Goal: Task Accomplishment & Management: Manage account settings

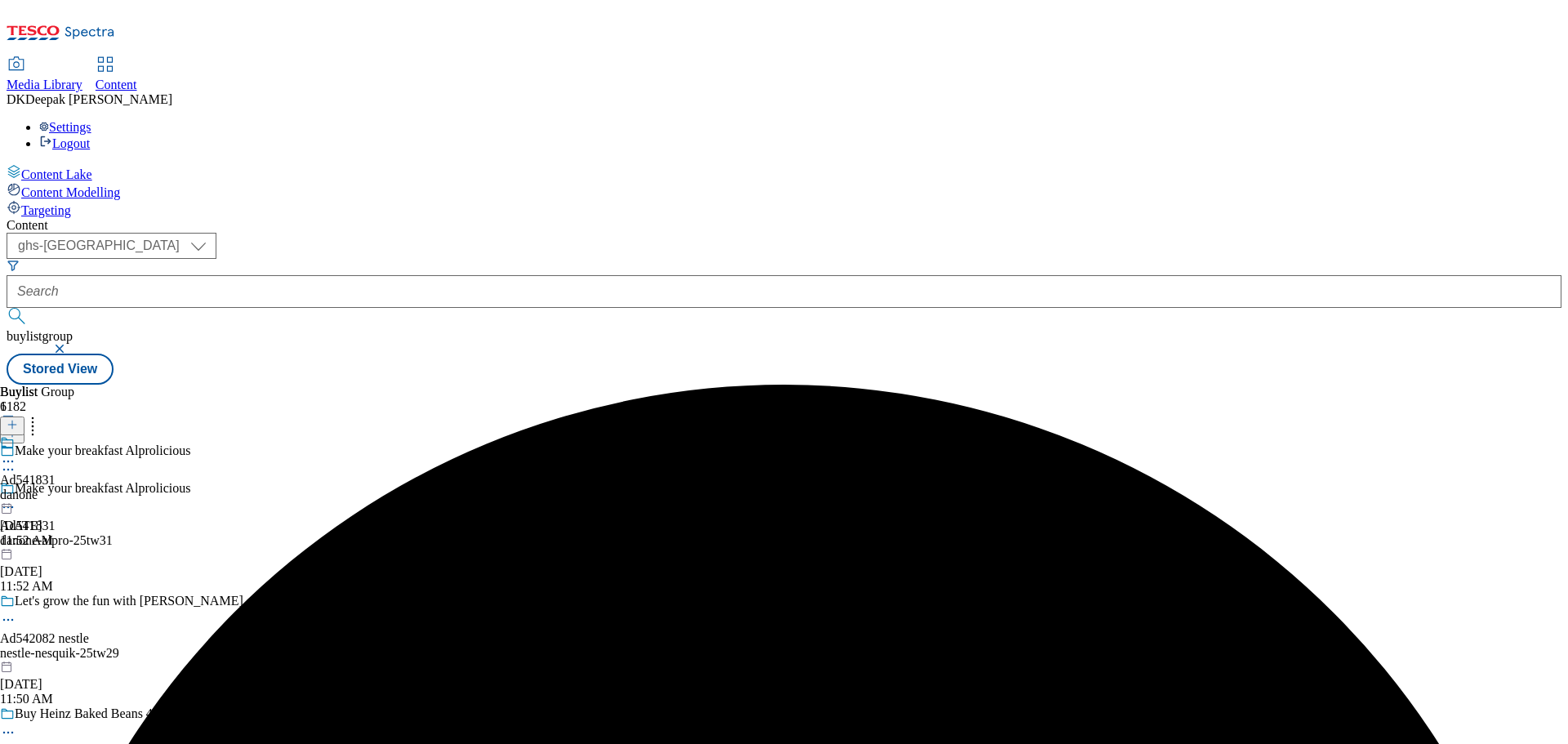
select select "ghs-uk"
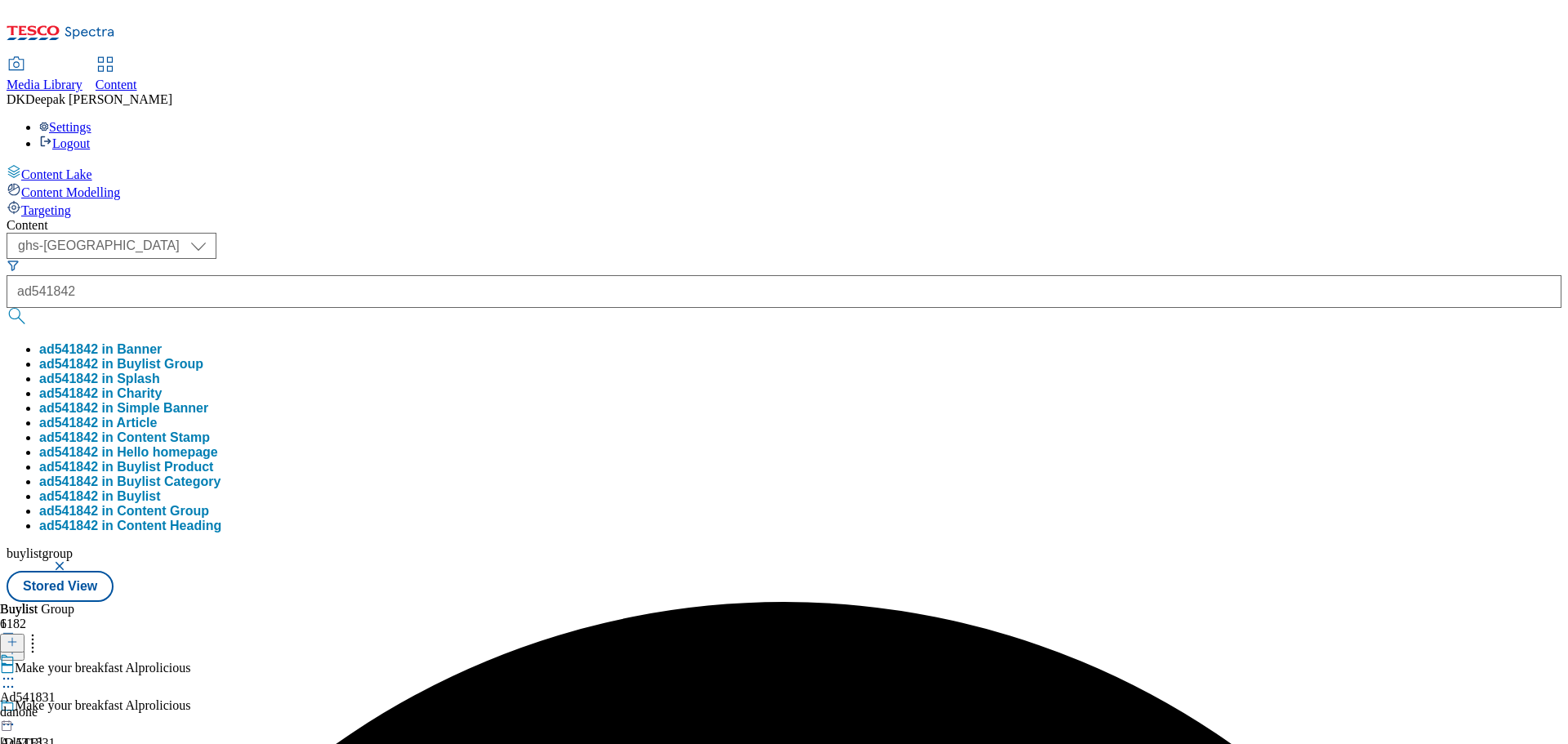
type input "ad541842"
click at [6, 308] on button "submit" at bounding box center [18, 316] width 23 height 17
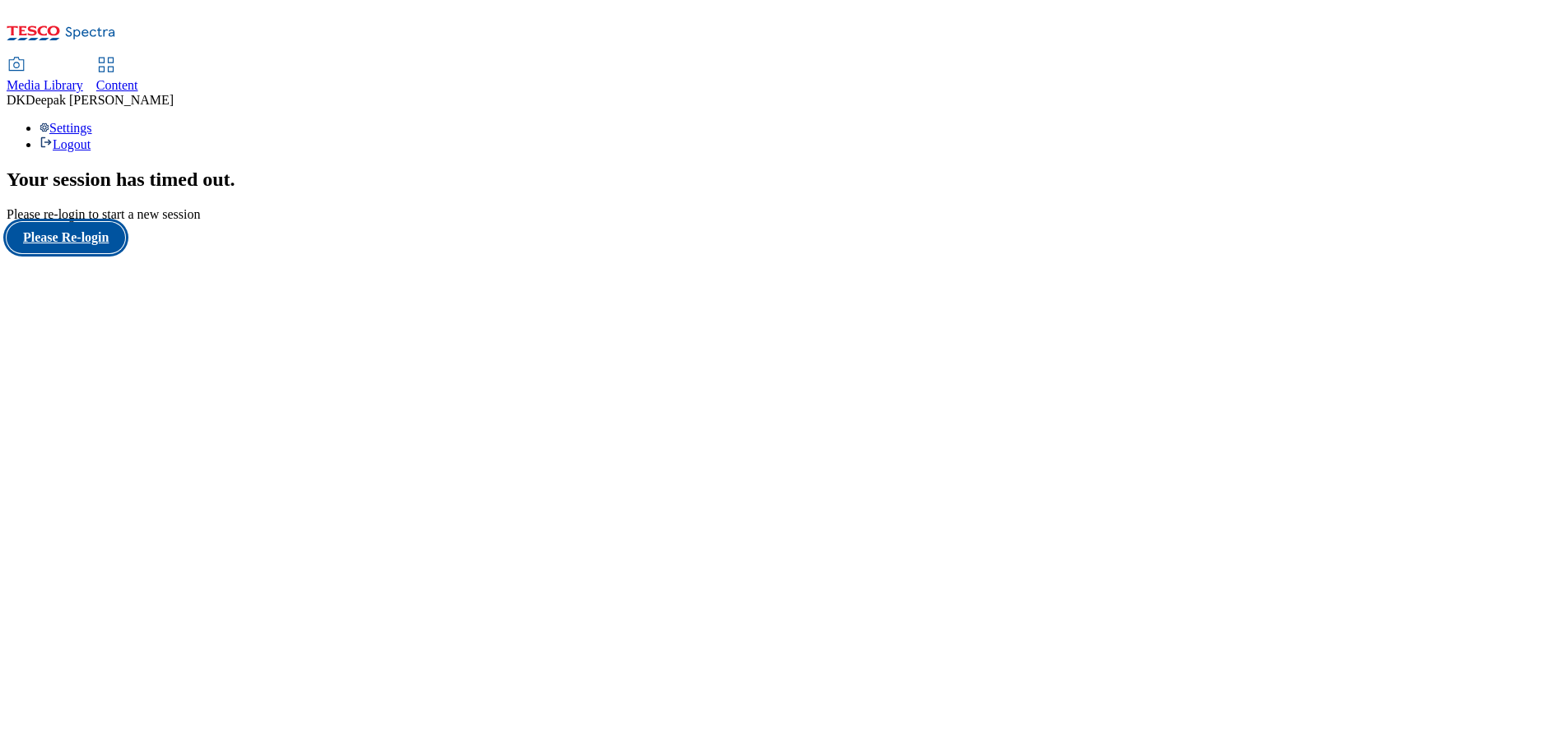
click at [102, 253] on button "Please Re-login" at bounding box center [65, 237] width 119 height 31
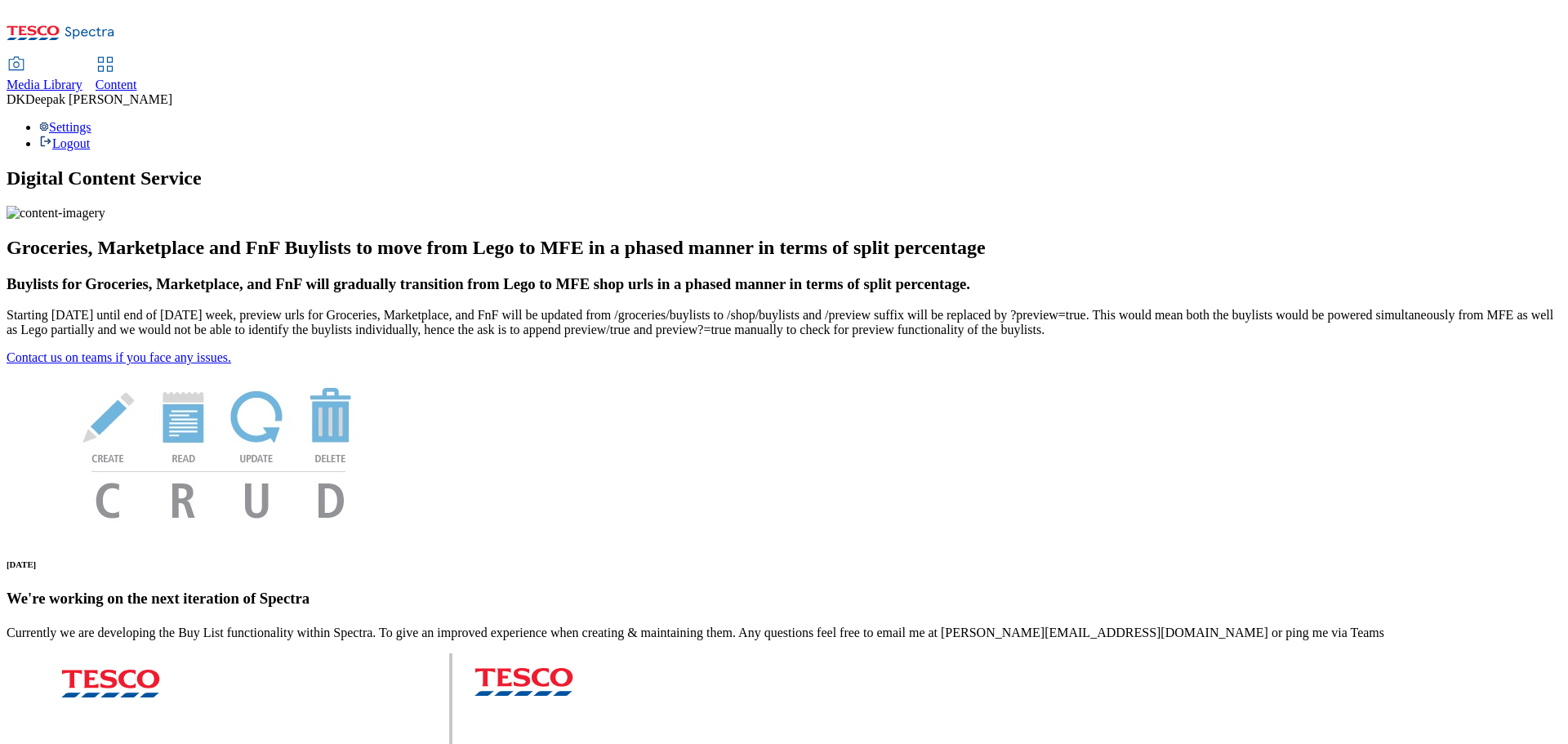
click at [115, 54] on icon at bounding box center [105, 64] width 19 height 19
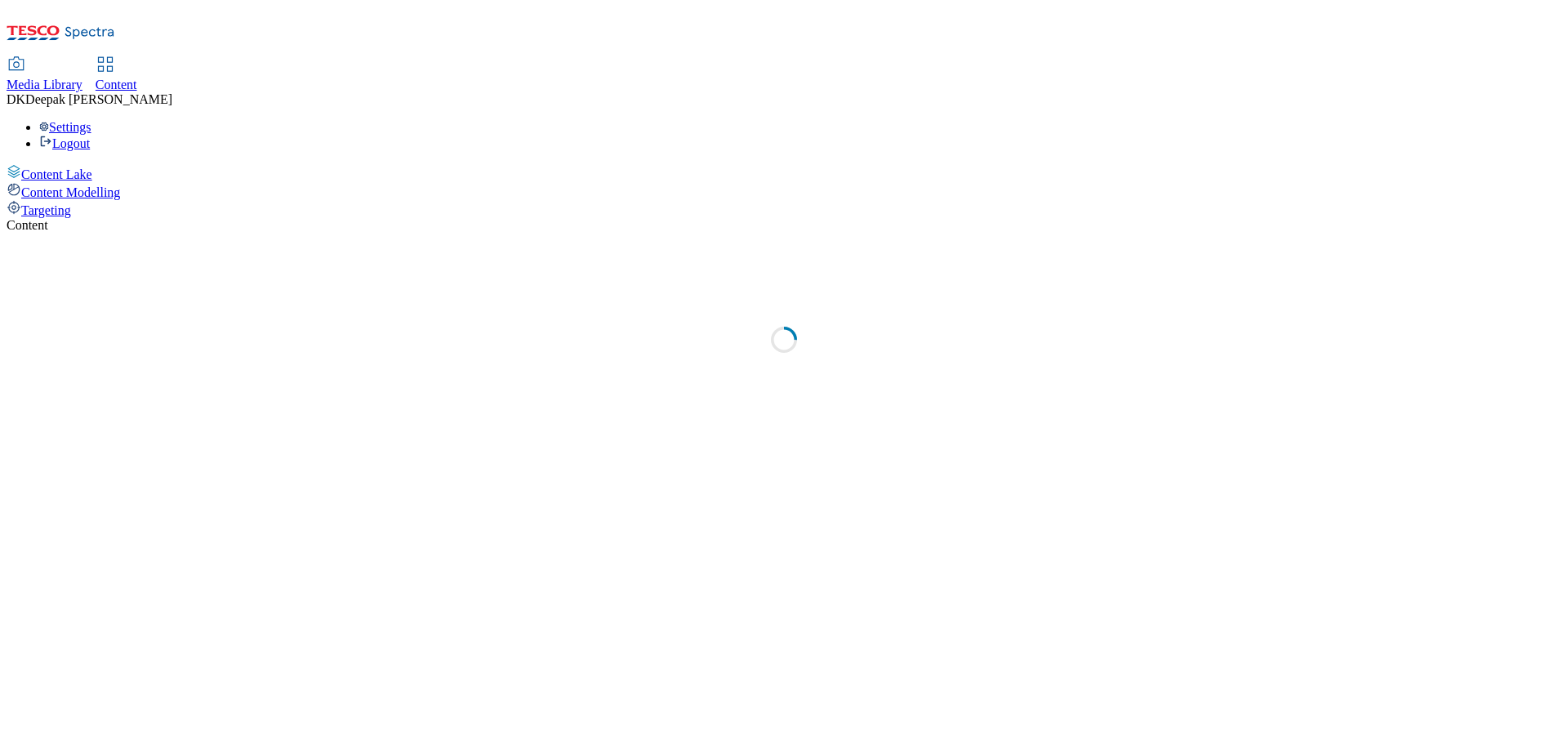
select select "ghs-[GEOGRAPHIC_DATA]"
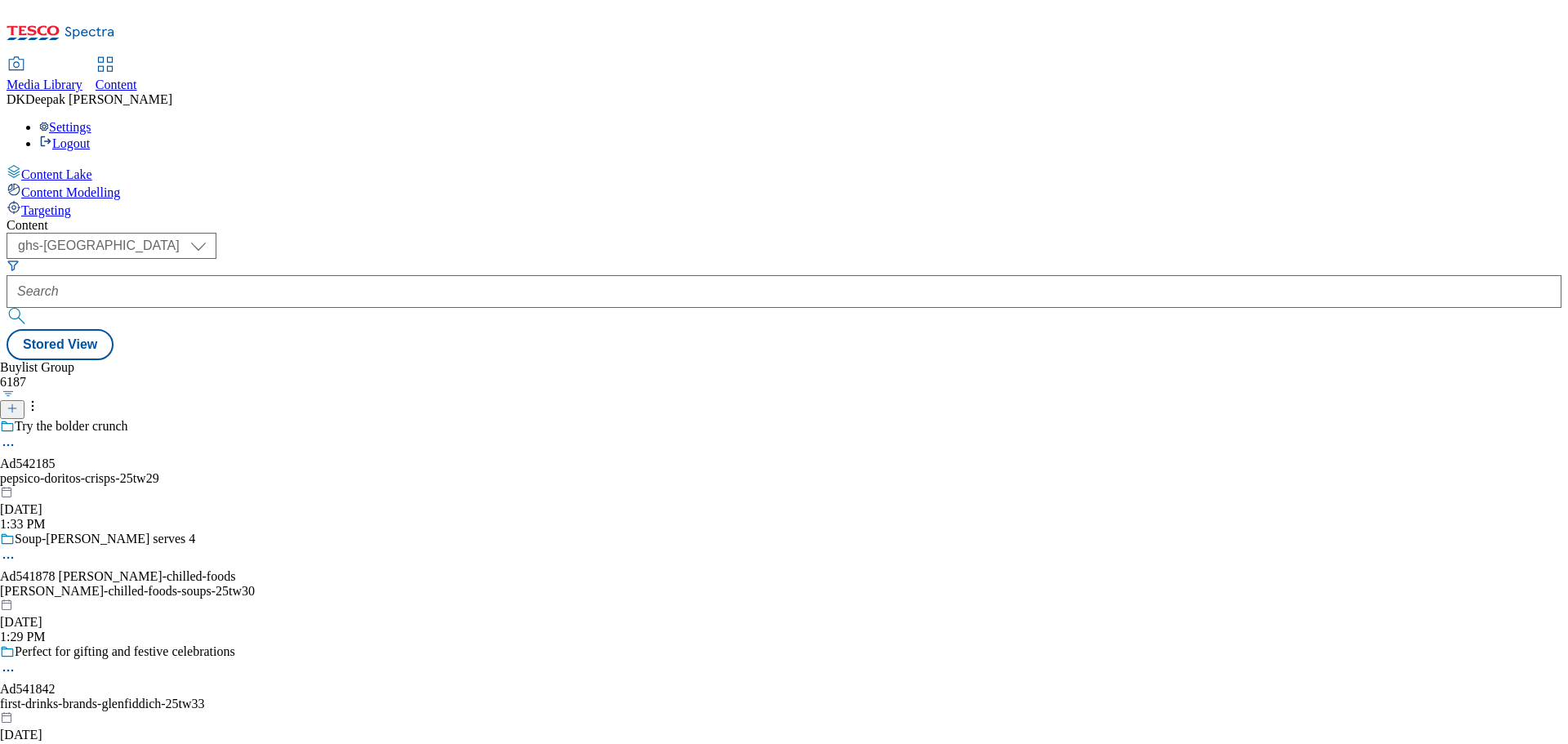
click at [383, 360] on div "Buylist Group 6187 Try the bolder crunch Ad542185 pepsico-doritos-crisps-25tw29…" at bounding box center [783, 360] width 1555 height 0
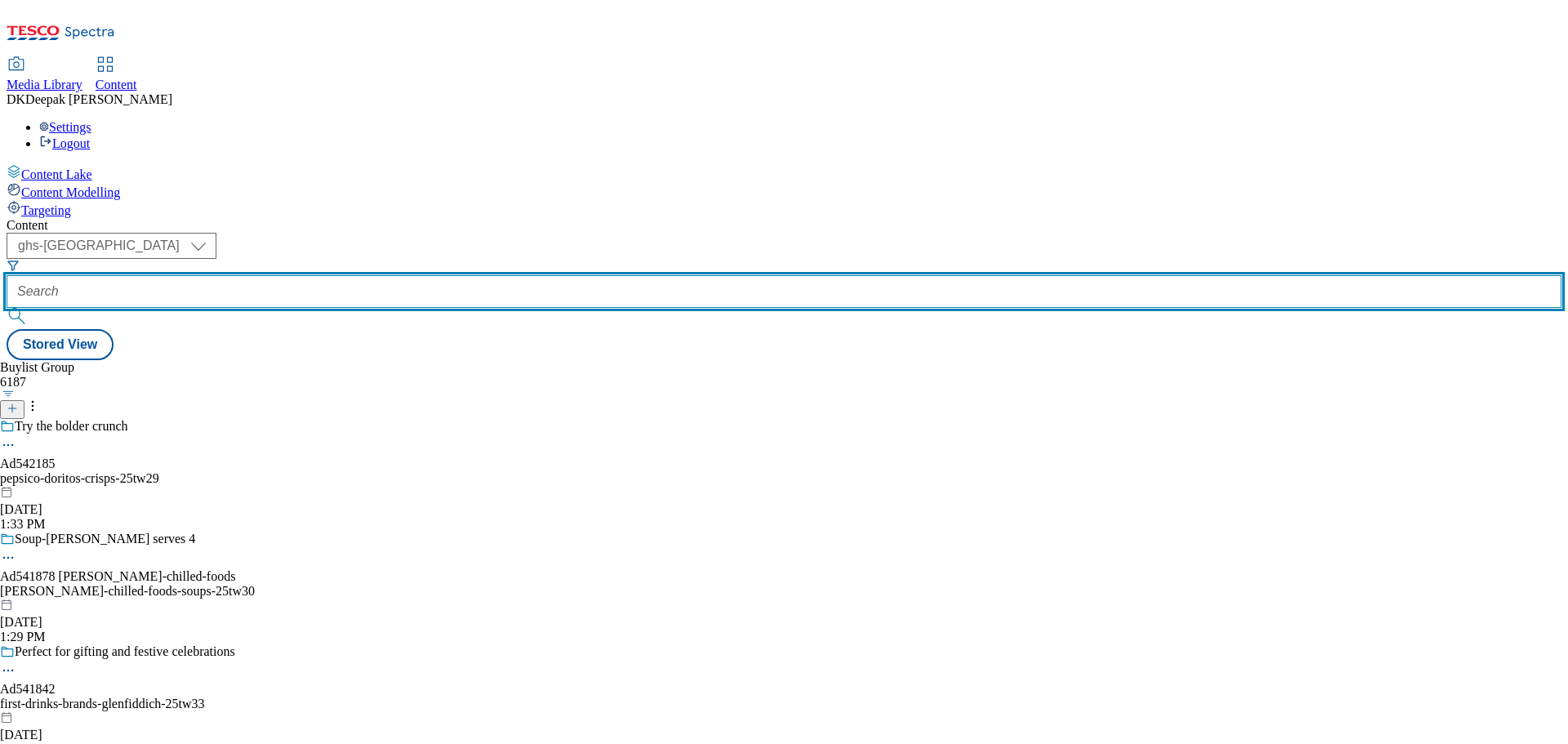
click at [391, 275] on input "text" at bounding box center [783, 291] width 1555 height 33
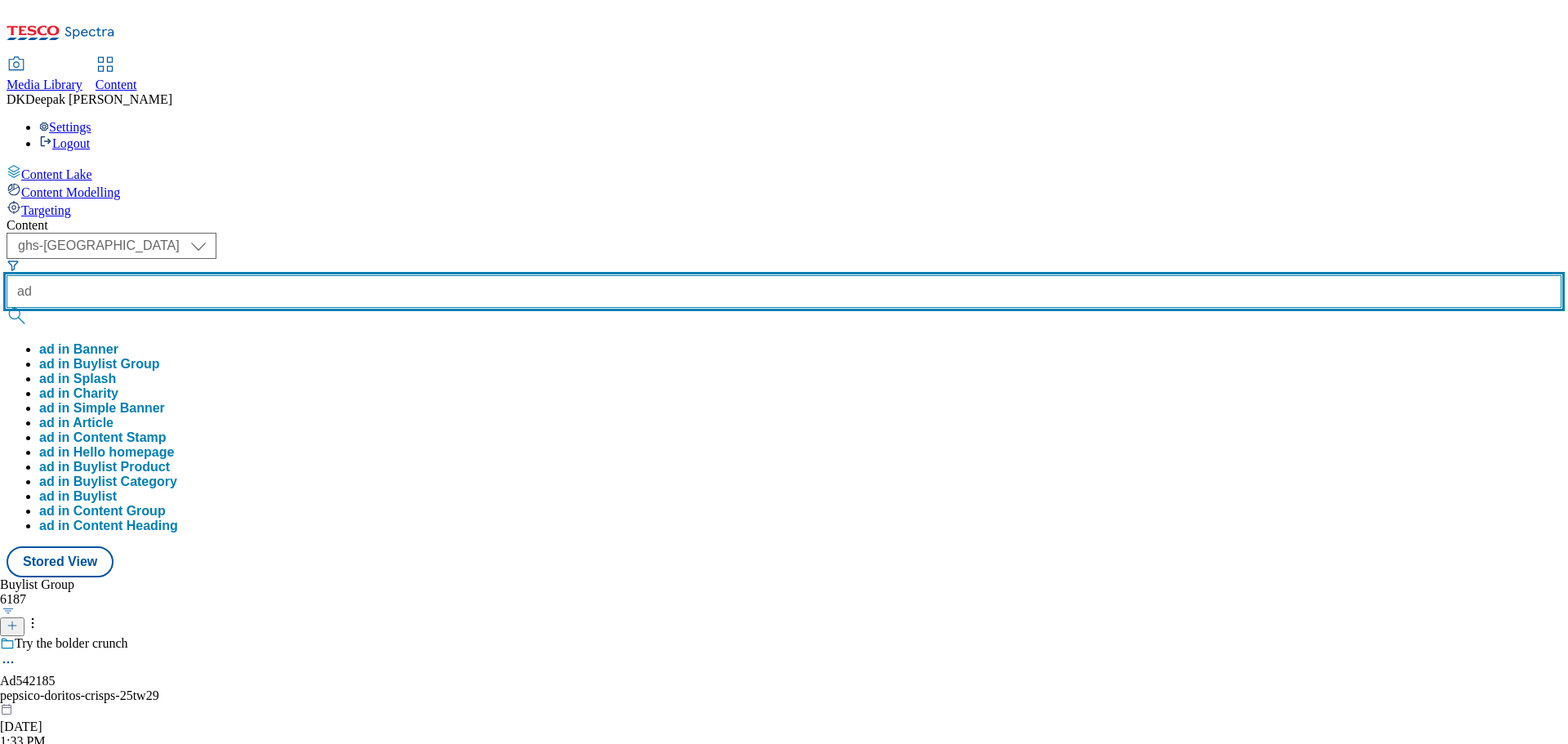
paste input "541842"
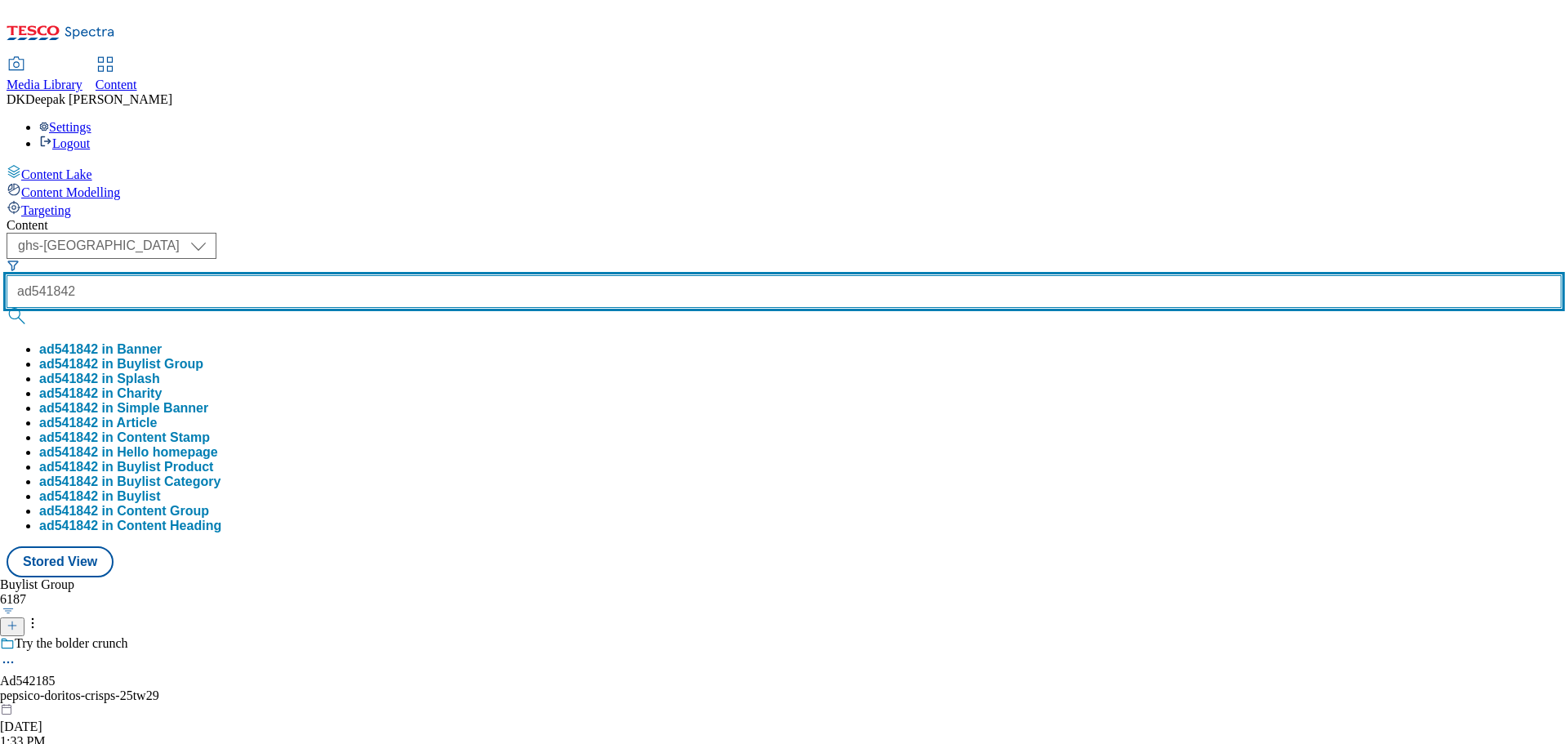
type input "ad541842"
click at [6, 308] on button "submit" at bounding box center [18, 316] width 23 height 17
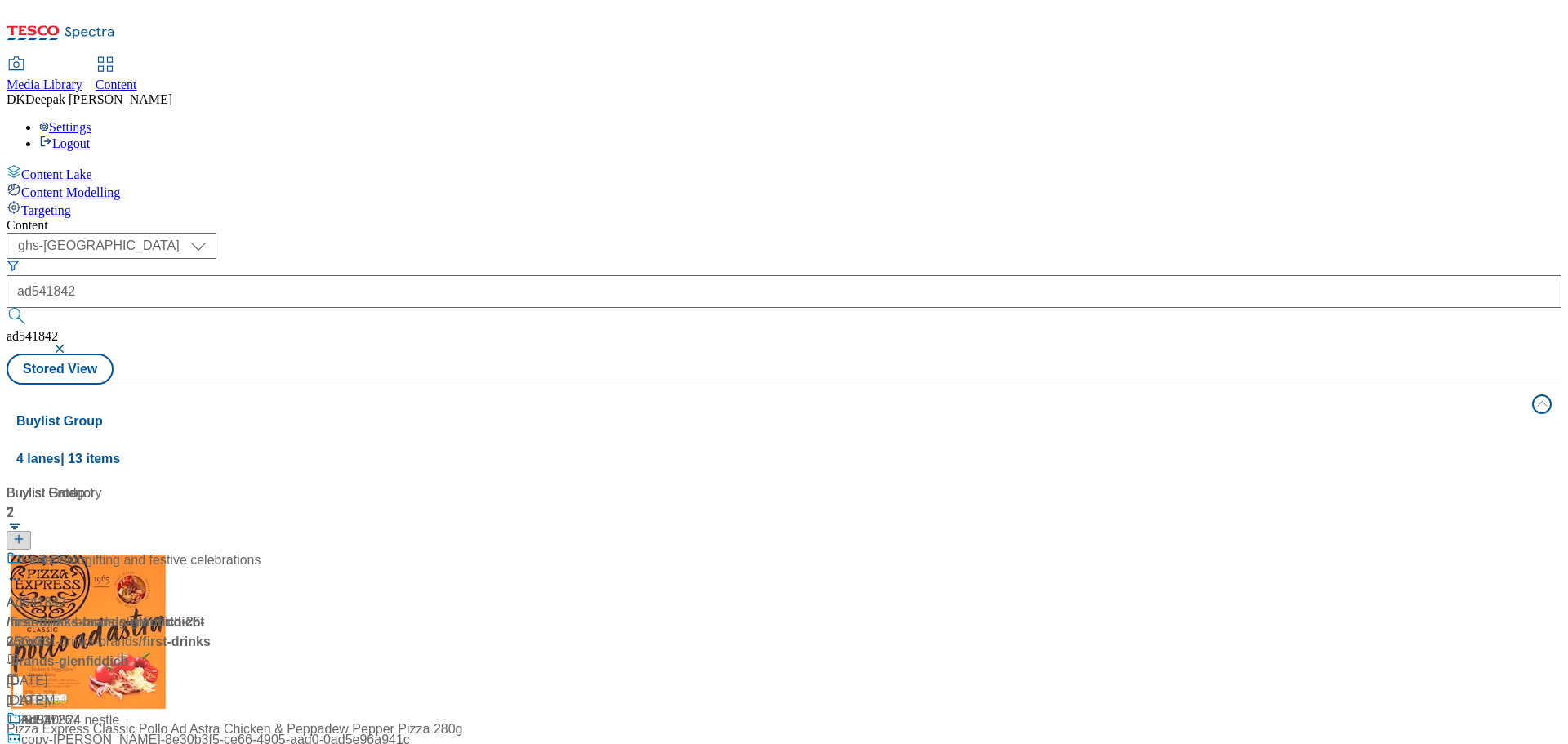
click at [211, 551] on div "Ad541842 / first-drinks-brands-glenfiddich-25tw33 / first-drinks-brands [DATE] …" at bounding box center [108, 631] width 205 height 160
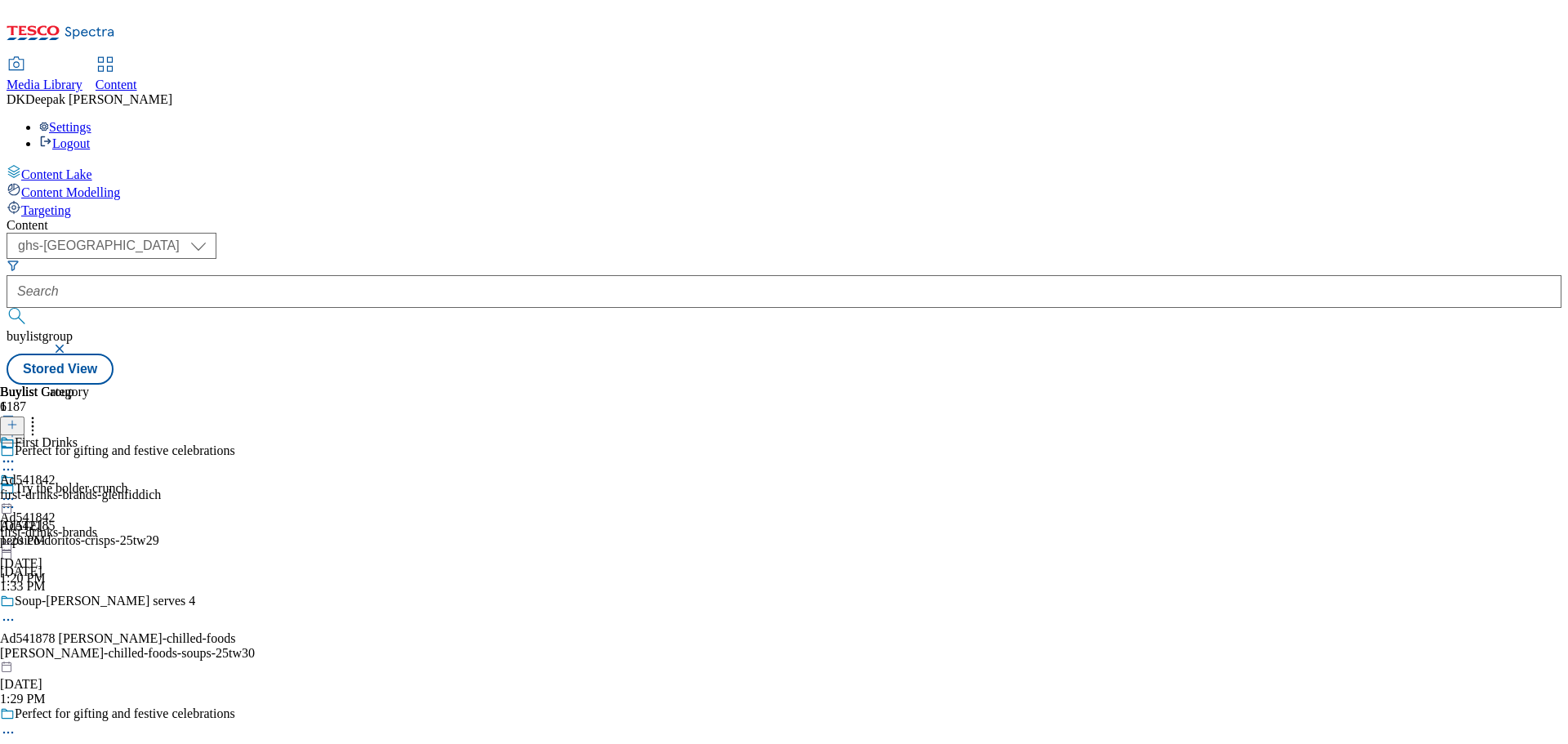
click at [17, 725] on icon at bounding box center [8, 733] width 17 height 17
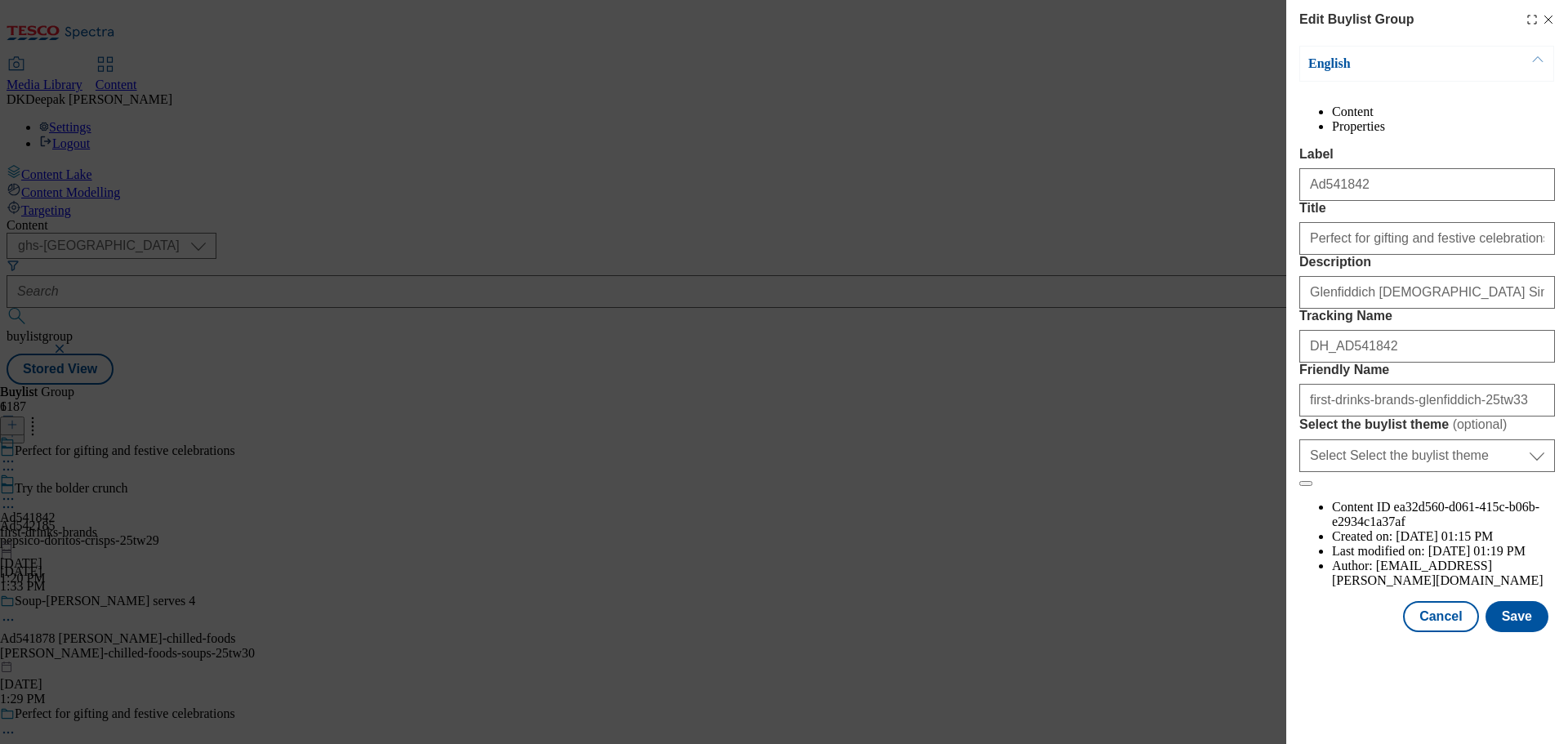
click at [1044, 302] on div "Edit Buylist Group English Content Properties Label Ad541842 Title Perfect for …" at bounding box center [784, 372] width 1568 height 744
click at [1448, 632] on button "Cancel" at bounding box center [1441, 616] width 76 height 31
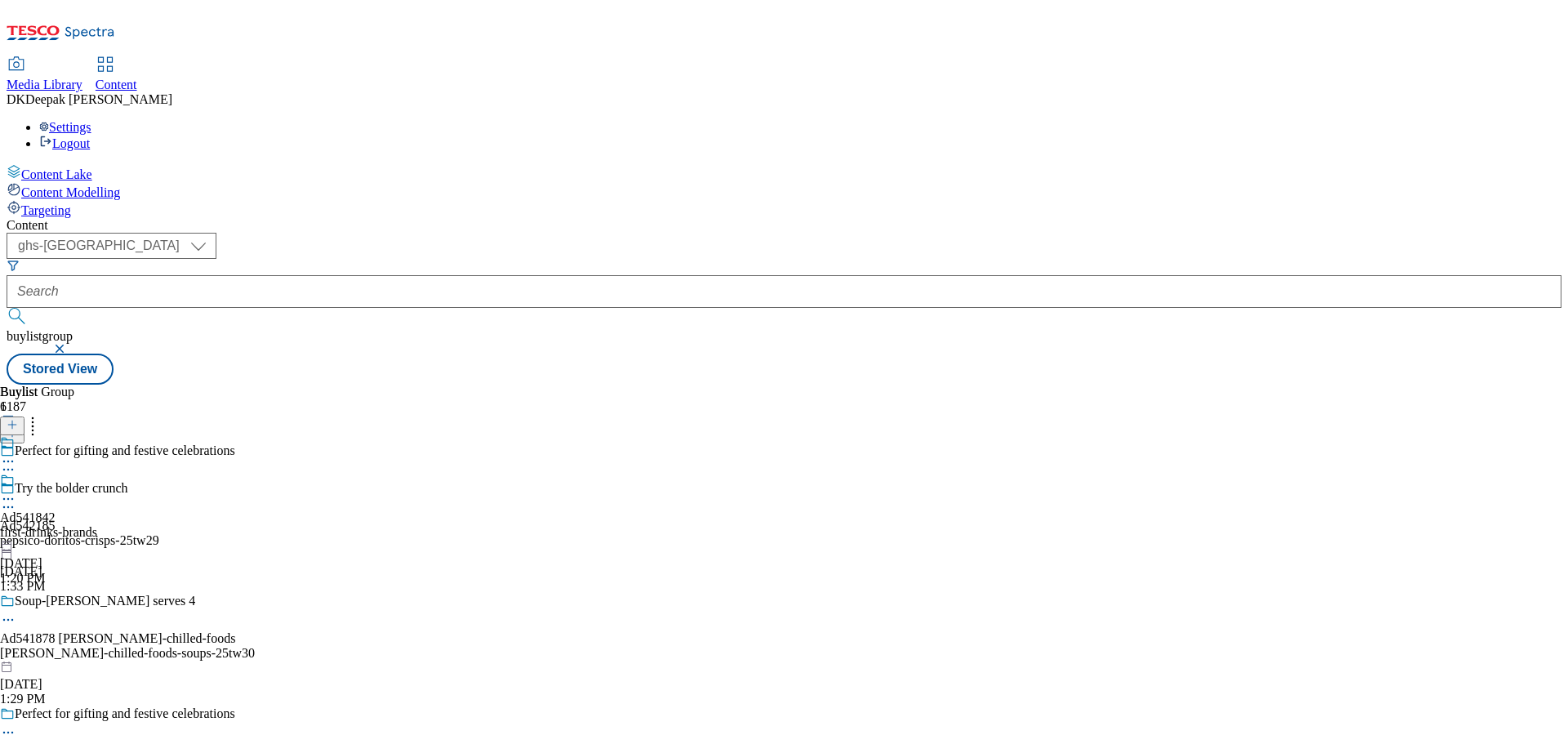
click at [97, 525] on div "first-drinks-brands" at bounding box center [48, 532] width 97 height 15
click at [17, 491] on icon at bounding box center [8, 499] width 17 height 17
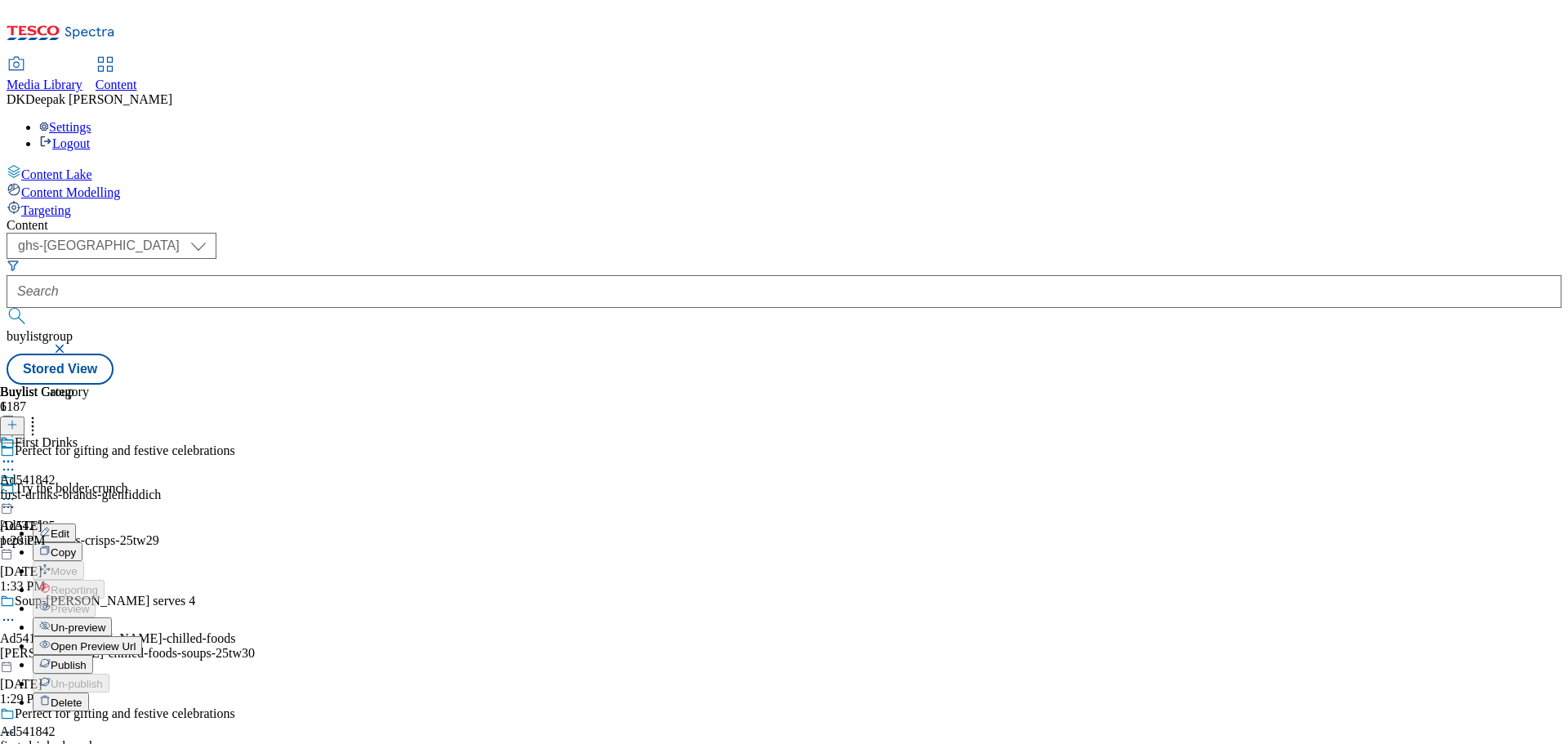
click at [76, 524] on button "Edit" at bounding box center [54, 532] width 43 height 18
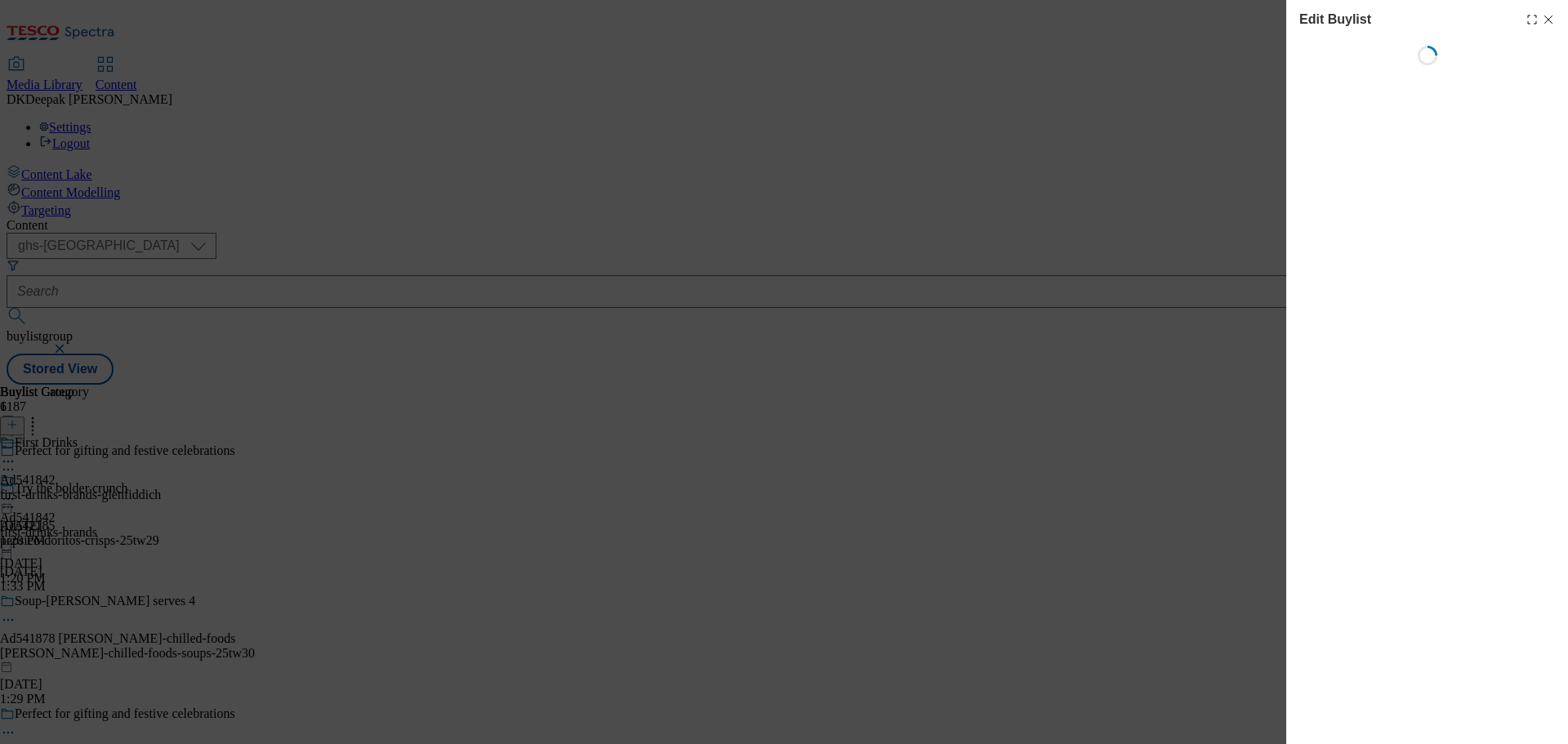
select select "tactical"
select select "supplier funded short term 1-3 weeks"
select select "dunnhumby"
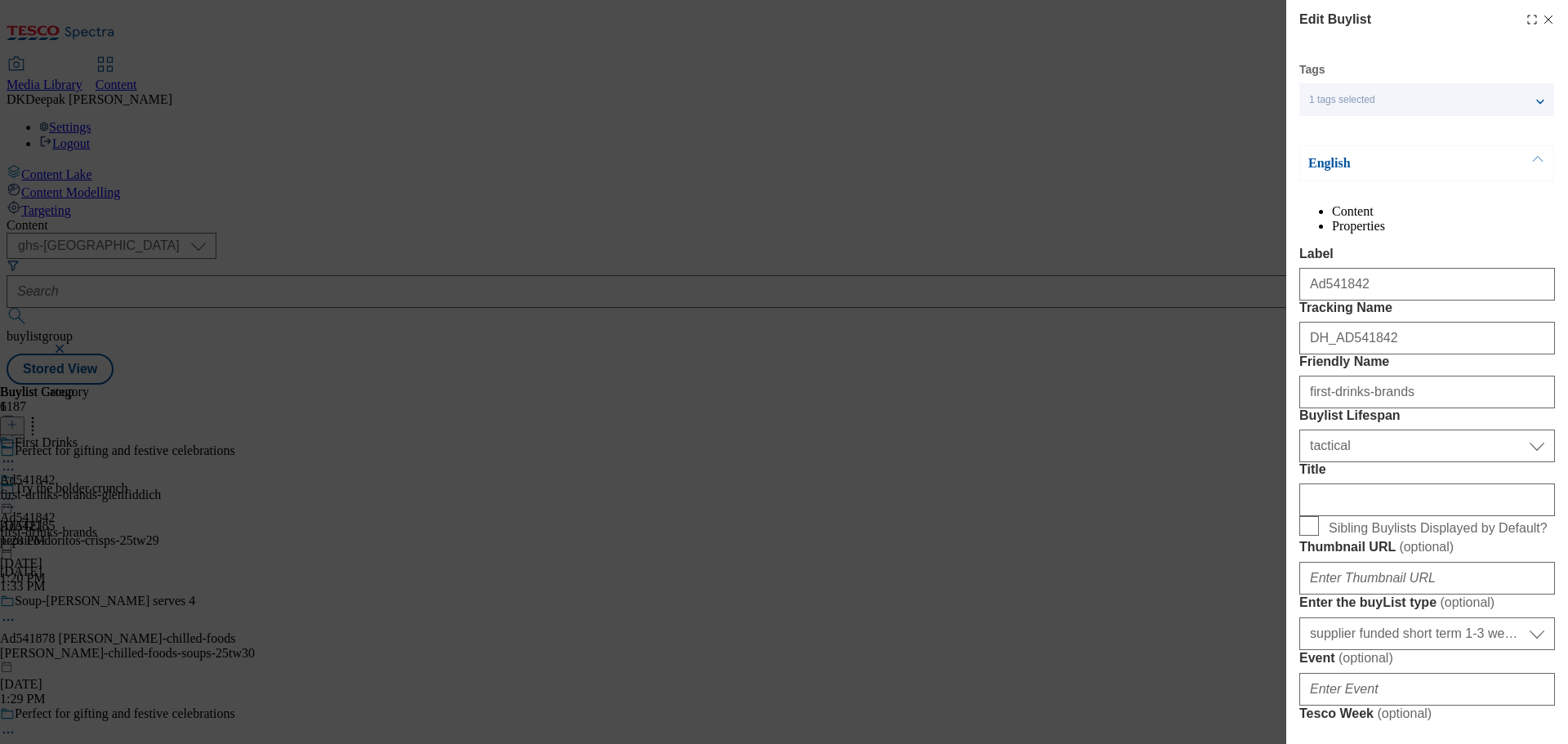
select select "Banner"
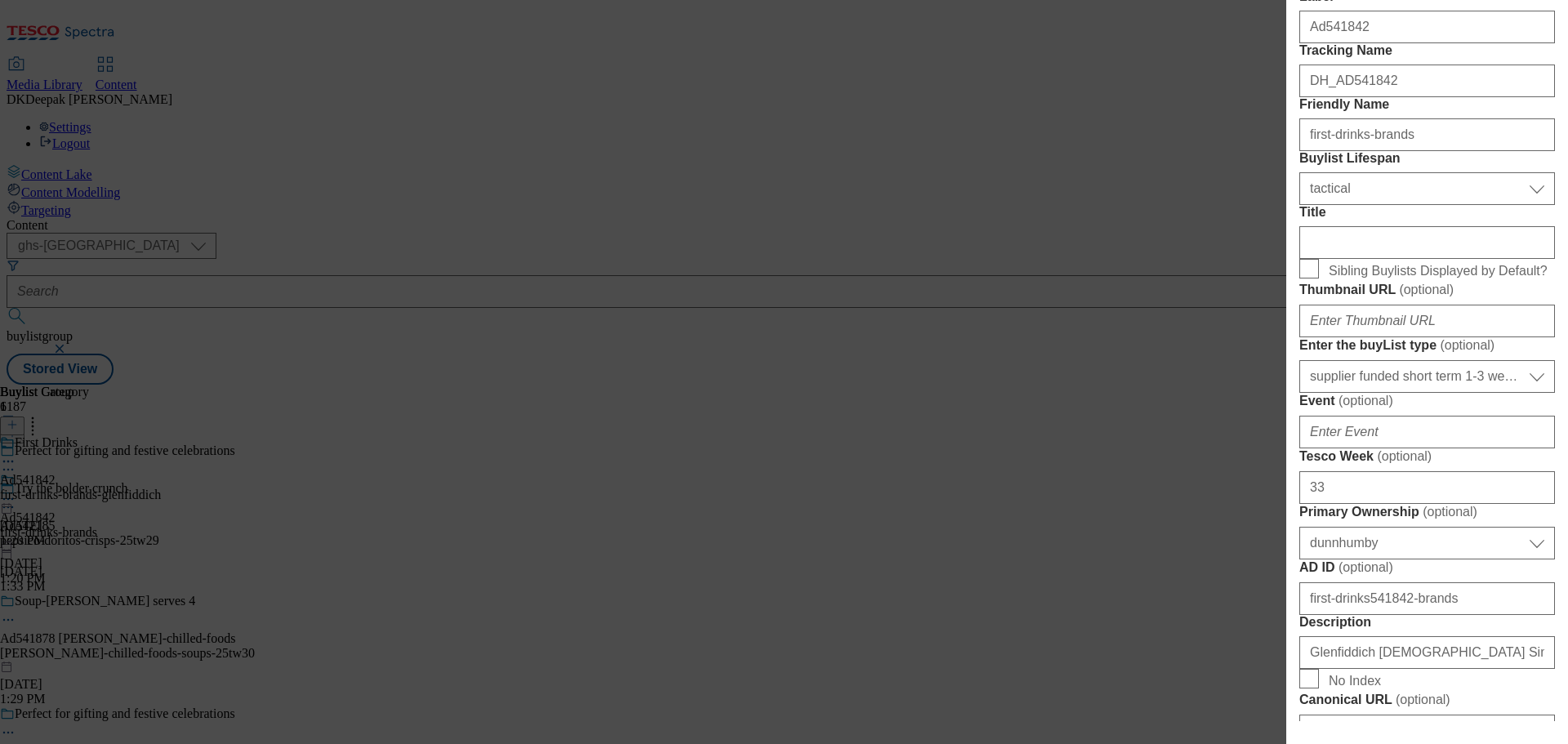
scroll to position [163, 0]
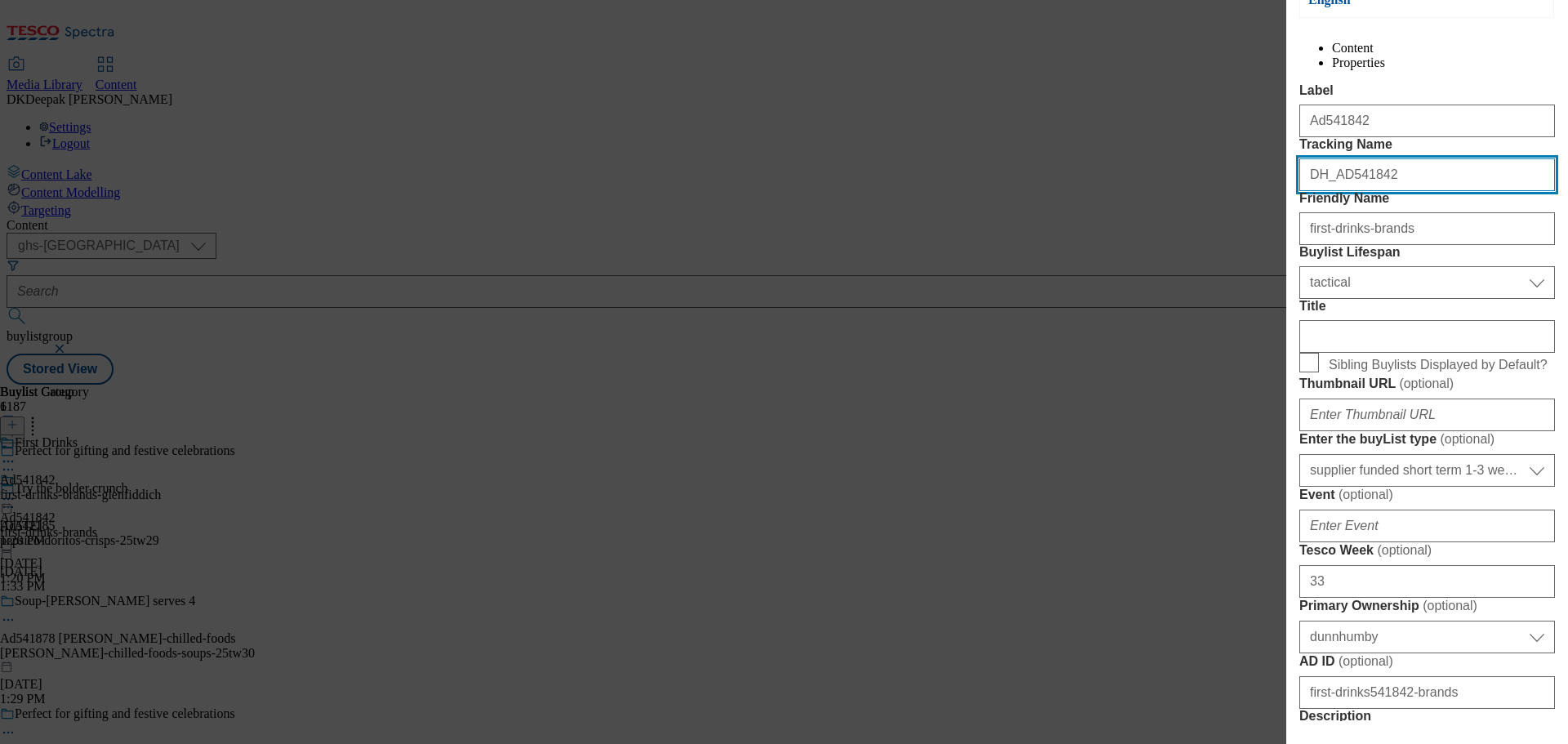
click at [1385, 191] on input "DH_AD541842" at bounding box center [1427, 174] width 255 height 33
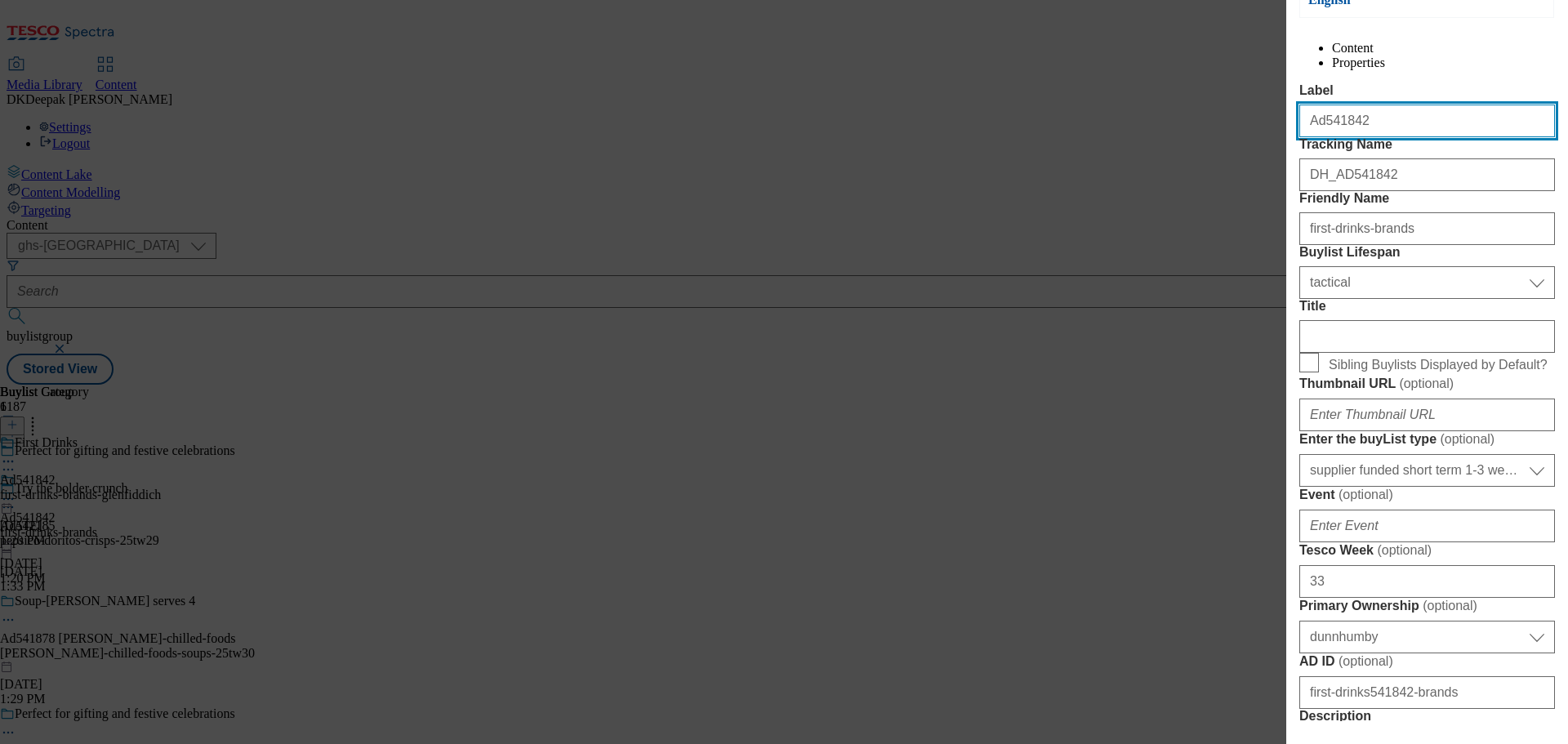
click at [1337, 137] on input "Ad541842" at bounding box center [1427, 120] width 255 height 33
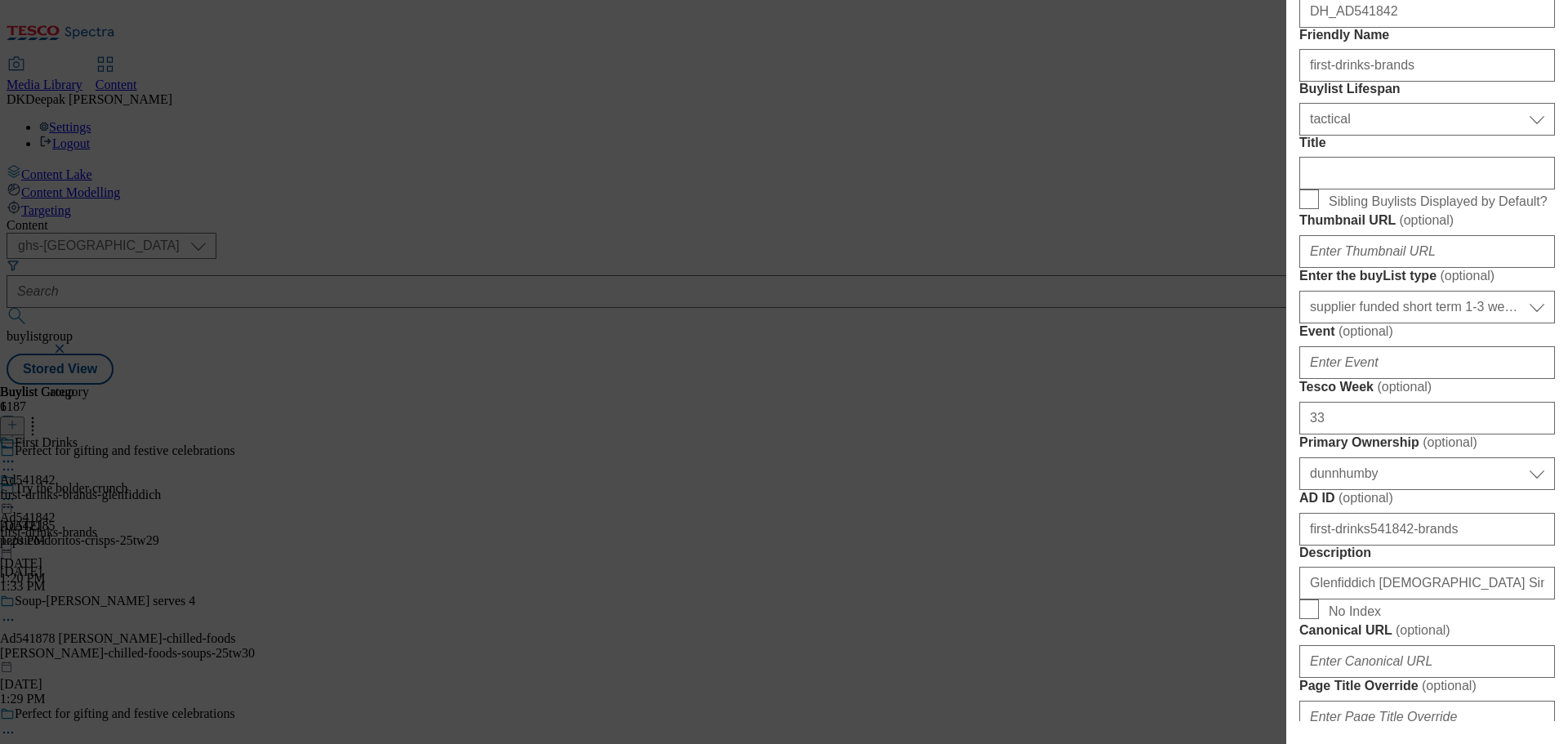
scroll to position [572, 0]
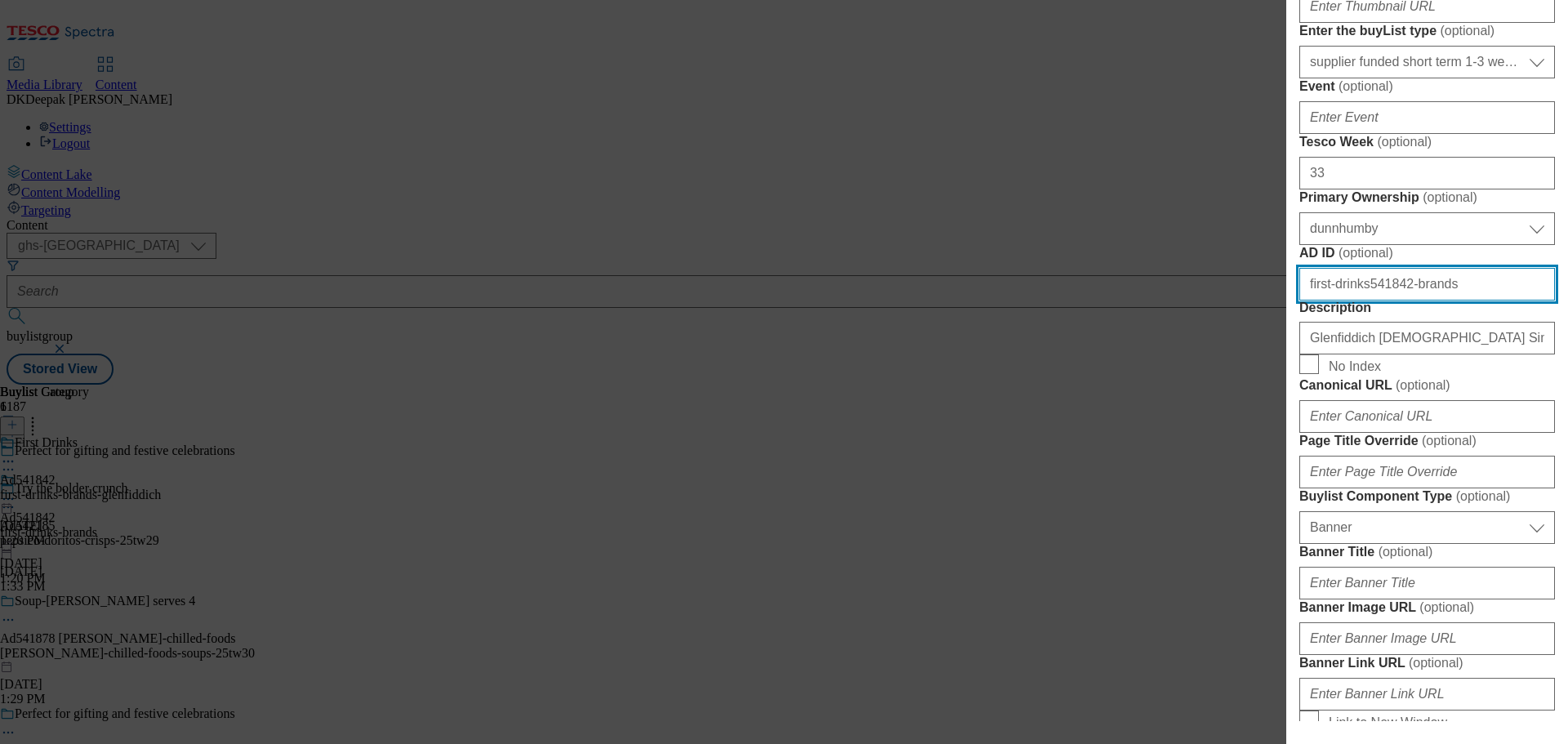
drag, startPoint x: 1431, startPoint y: 609, endPoint x: 1235, endPoint y: 608, distance: 196.0
click at [1241, 608] on div "Edit Buylist Tags 1 tags selected buylist English Content Properties Label Ad54…" at bounding box center [784, 372] width 1568 height 744
paste input "Ad541842"
drag, startPoint x: 1319, startPoint y: 614, endPoint x: 1277, endPoint y: 613, distance: 42.0
click at [1277, 613] on div "Edit Buylist Tags 1 tags selected buylist English Content Properties Label Ad54…" at bounding box center [784, 372] width 1568 height 744
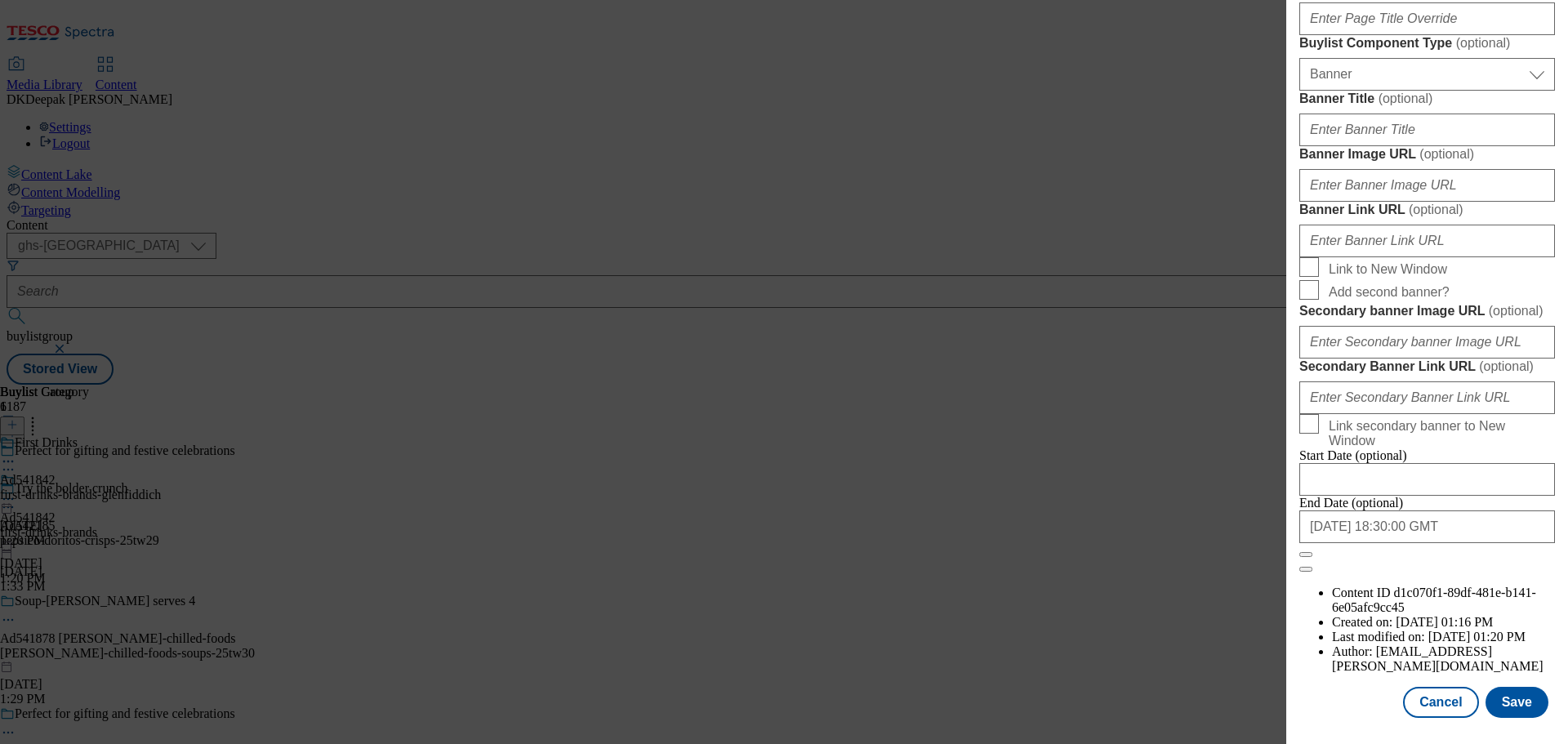
scroll to position [1632, 0]
type input "541842"
click at [1522, 702] on button "Save" at bounding box center [1517, 702] width 63 height 31
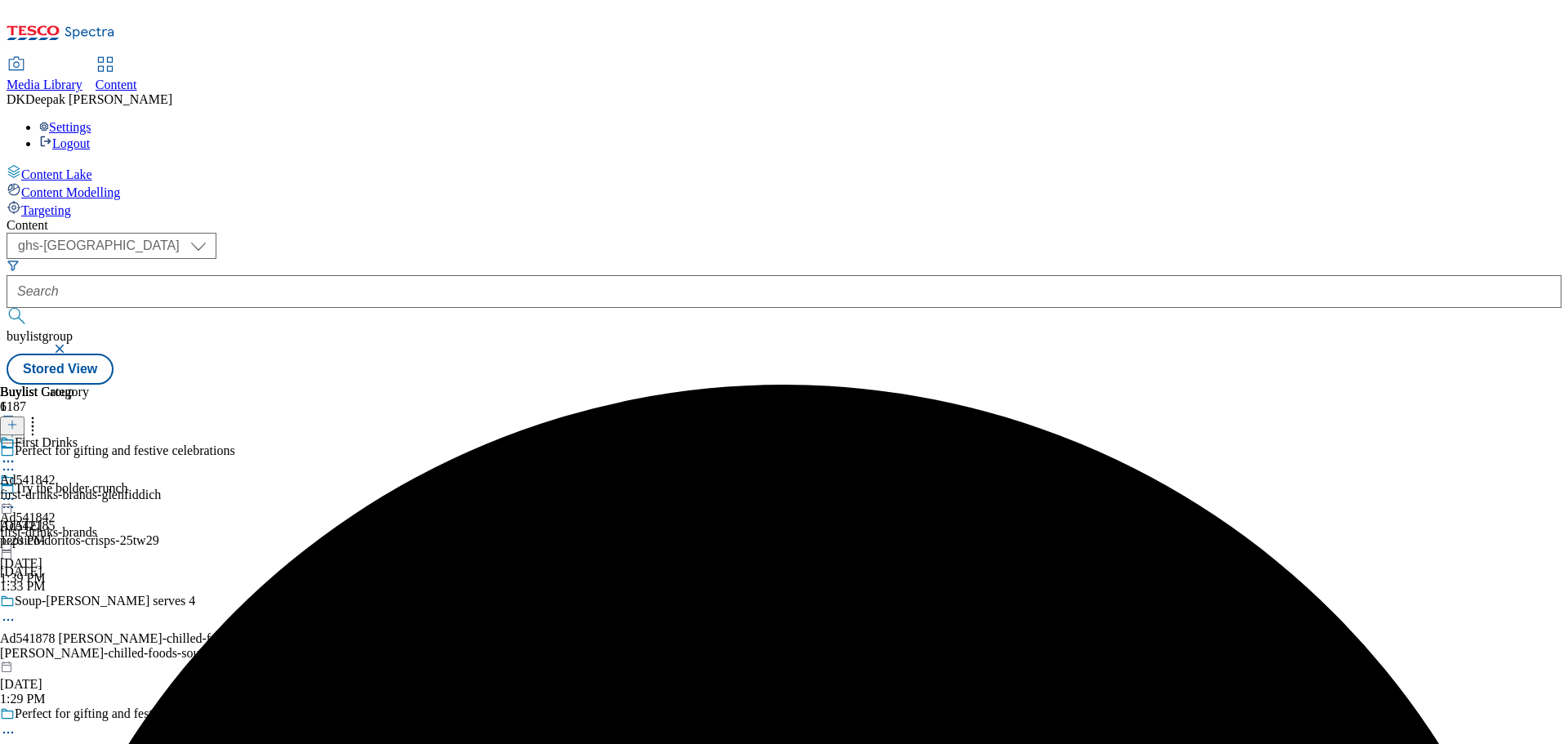
click at [161, 488] on div "first-drinks-brands-glenfiddich" at bounding box center [80, 495] width 161 height 15
click at [17, 491] on icon at bounding box center [8, 499] width 17 height 17
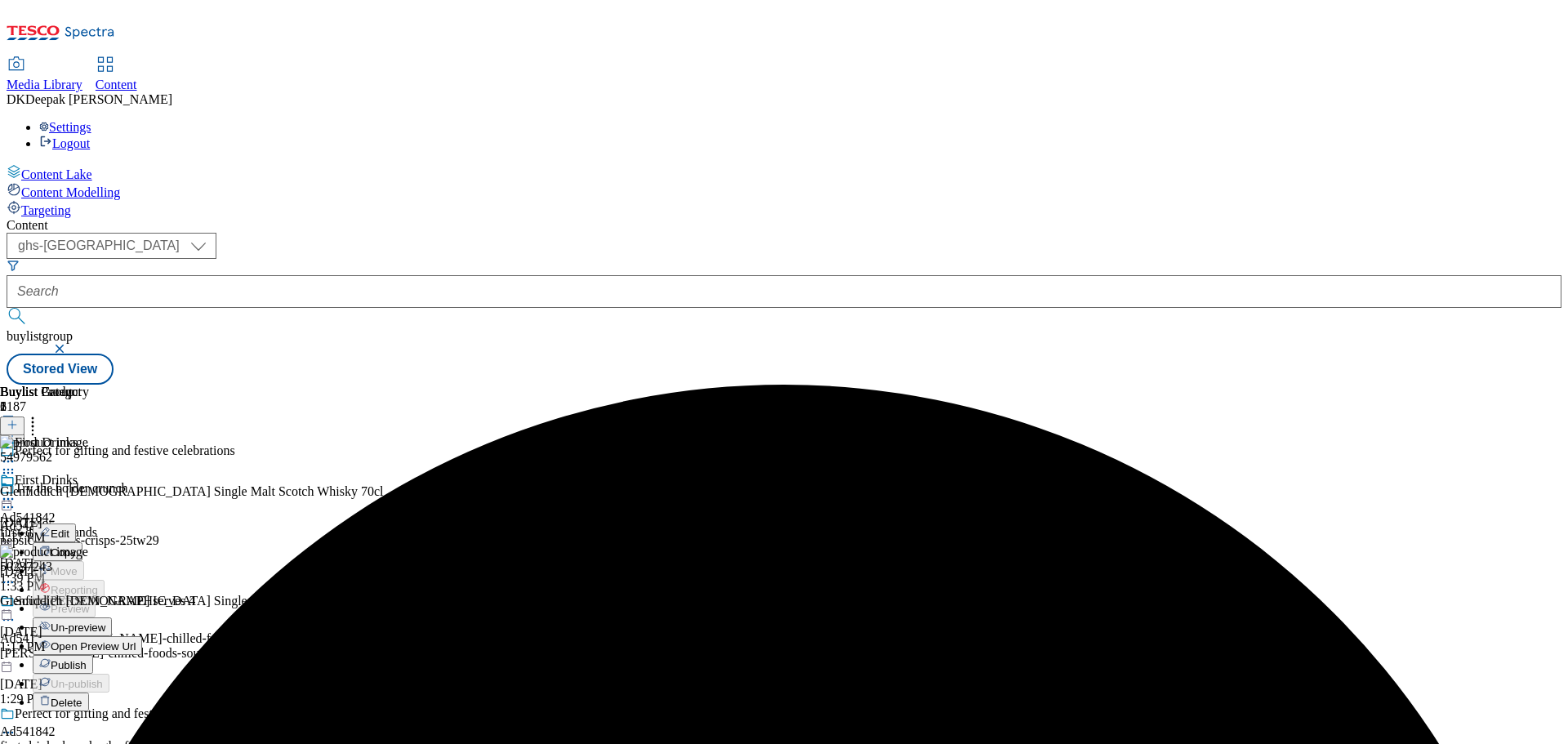
click at [161, 524] on li "Edit" at bounding box center [97, 532] width 128 height 18
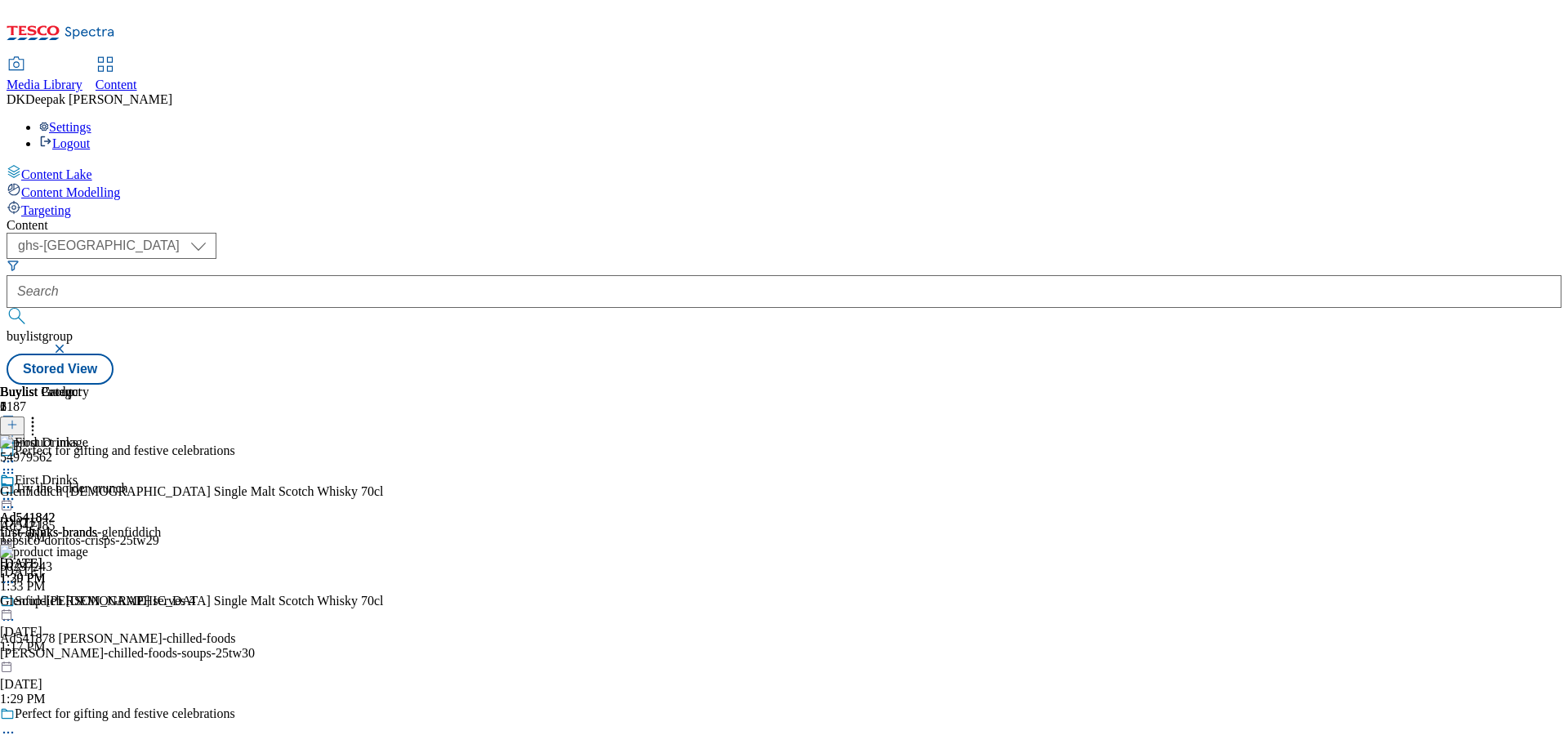
click at [17, 491] on icon at bounding box center [8, 499] width 17 height 17
click at [76, 524] on button "Edit" at bounding box center [54, 532] width 43 height 18
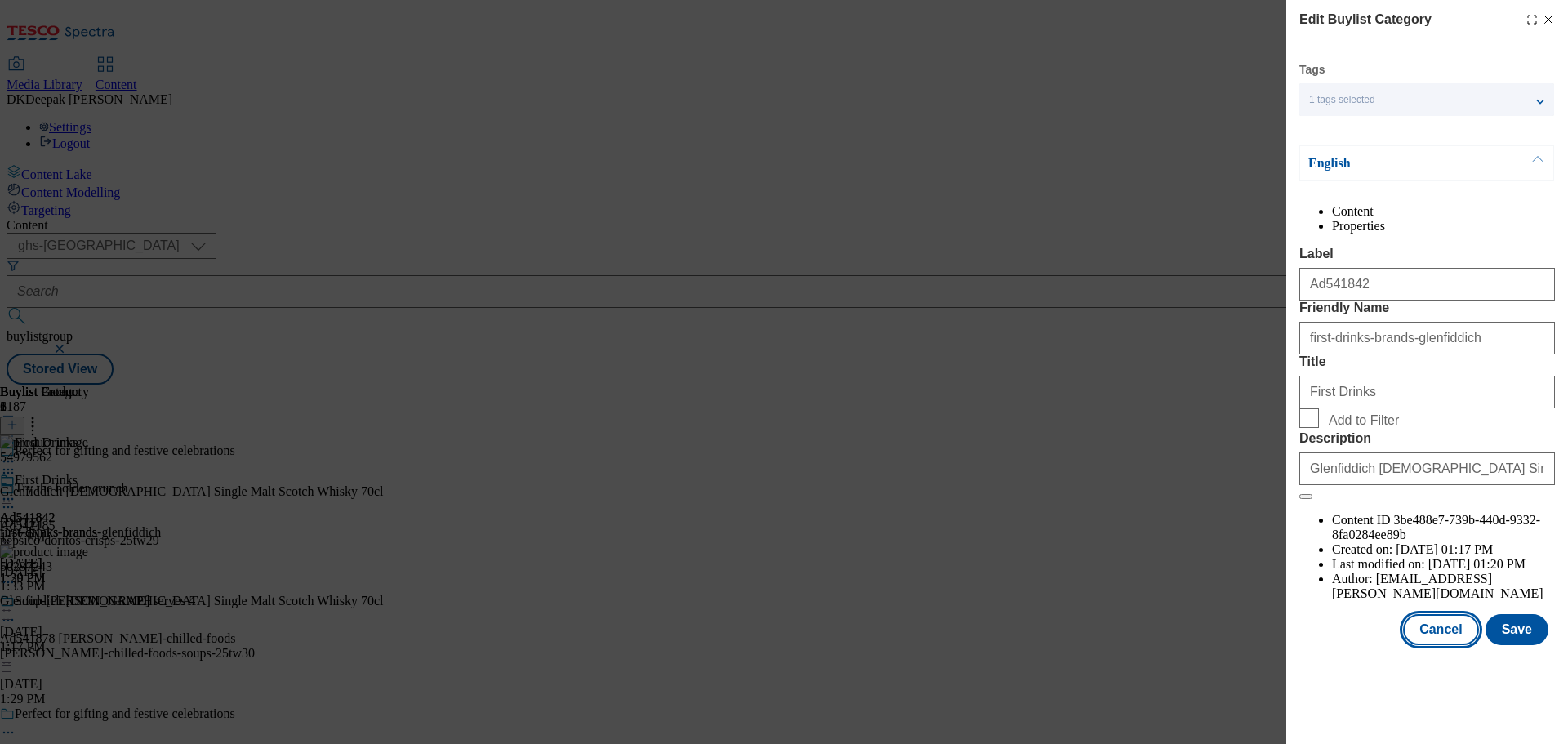
drag, startPoint x: 1458, startPoint y: 677, endPoint x: 1344, endPoint y: 595, distance: 140.4
click at [1458, 646] on button "Cancel" at bounding box center [1441, 629] width 76 height 31
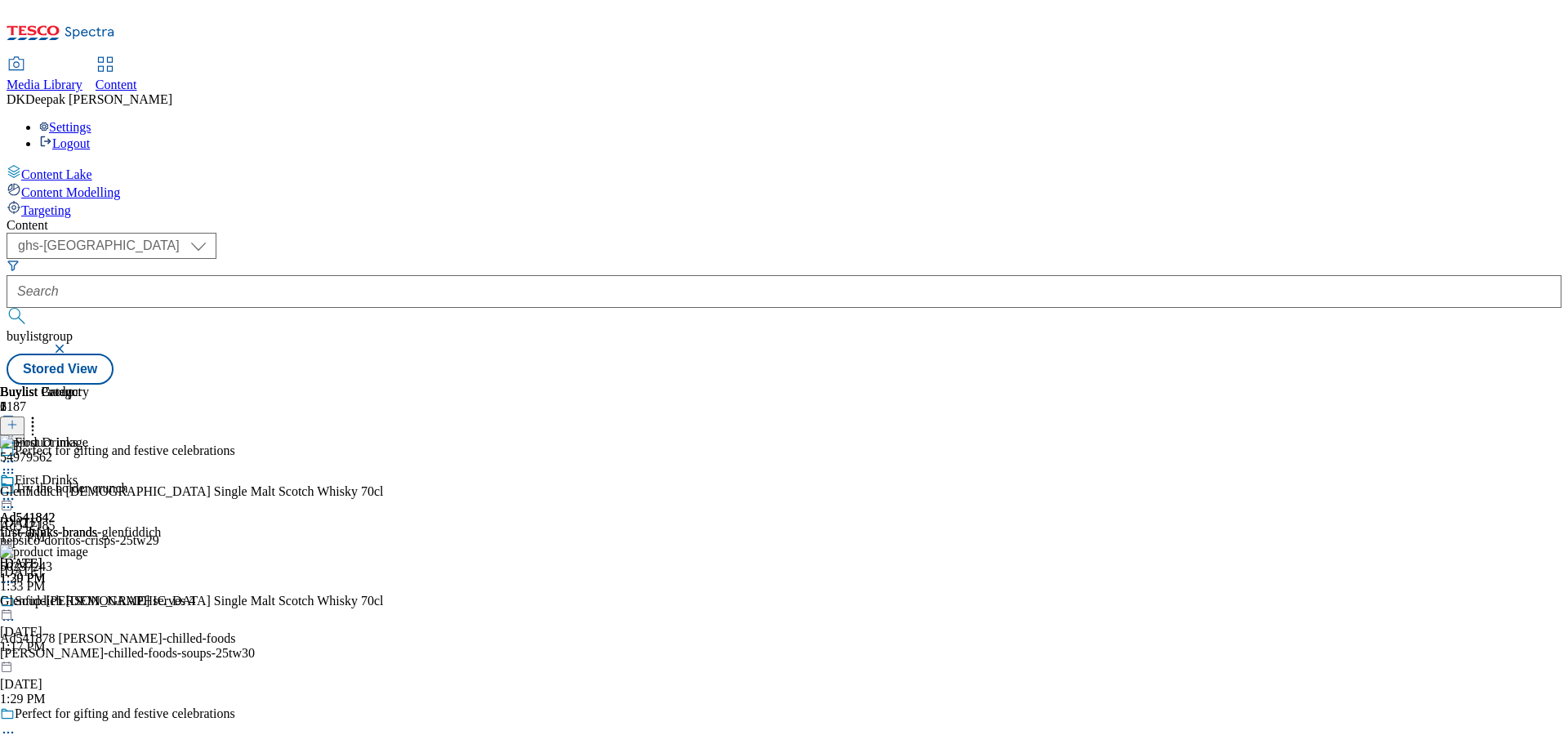
click at [17, 491] on icon at bounding box center [8, 499] width 17 height 17
click at [97, 473] on div "Ad541842 first-drinks-brands [DATE] 1:39 PM" at bounding box center [48, 529] width 97 height 112
click at [161, 491] on div at bounding box center [80, 501] width 161 height 19
click at [76, 524] on button "Edit" at bounding box center [54, 532] width 43 height 18
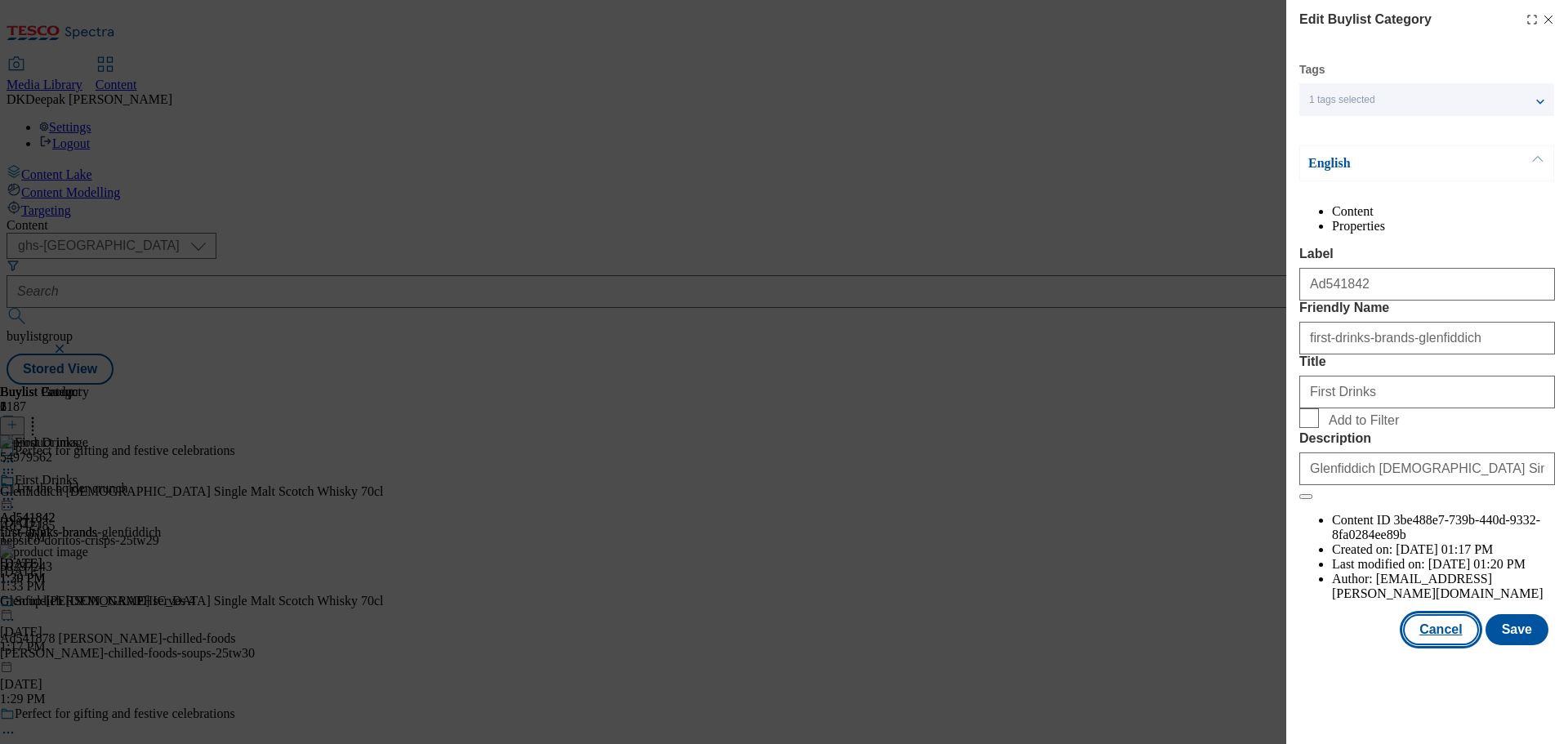
click at [1428, 646] on button "Cancel" at bounding box center [1441, 629] width 76 height 31
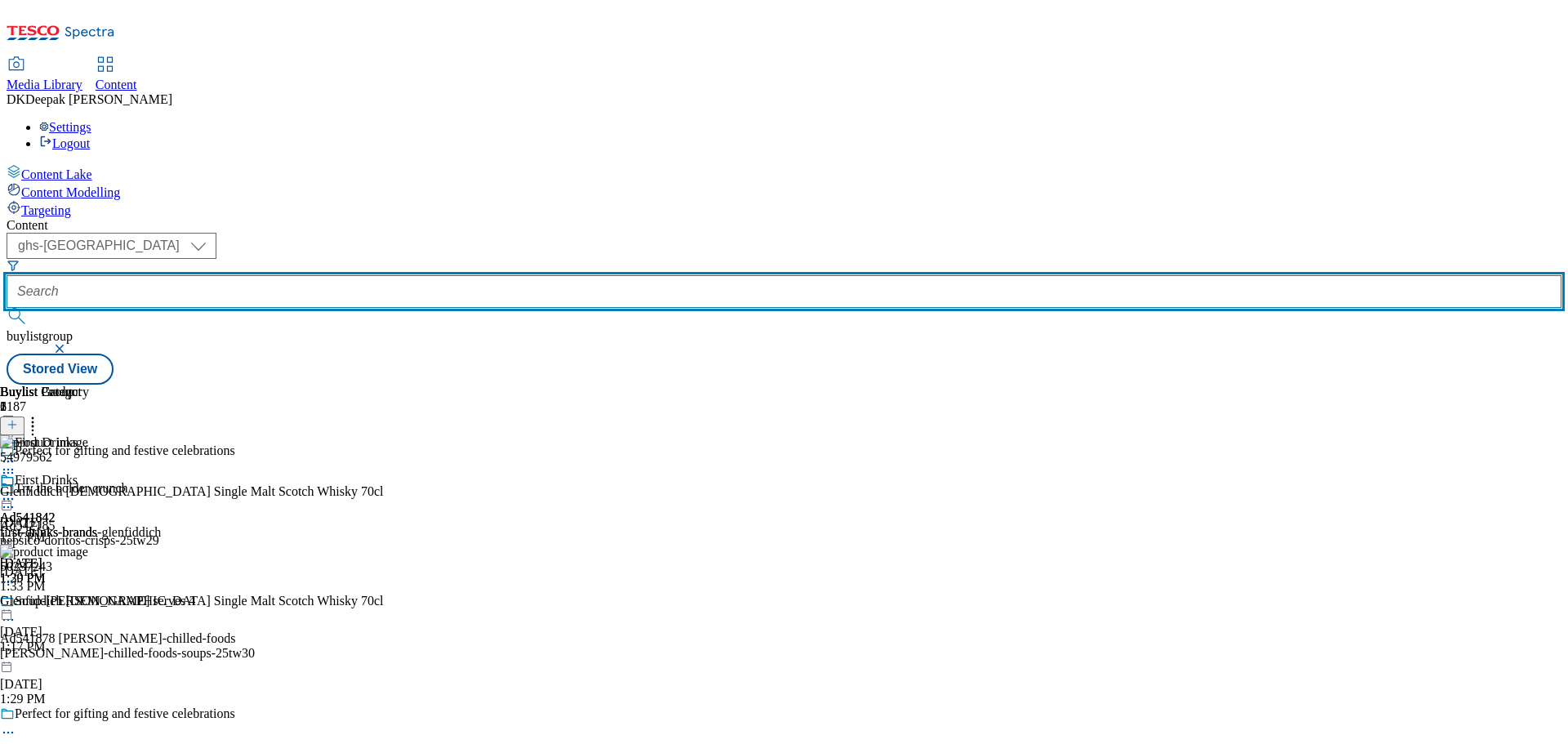
click at [391, 275] on input "text" at bounding box center [783, 291] width 1555 height 33
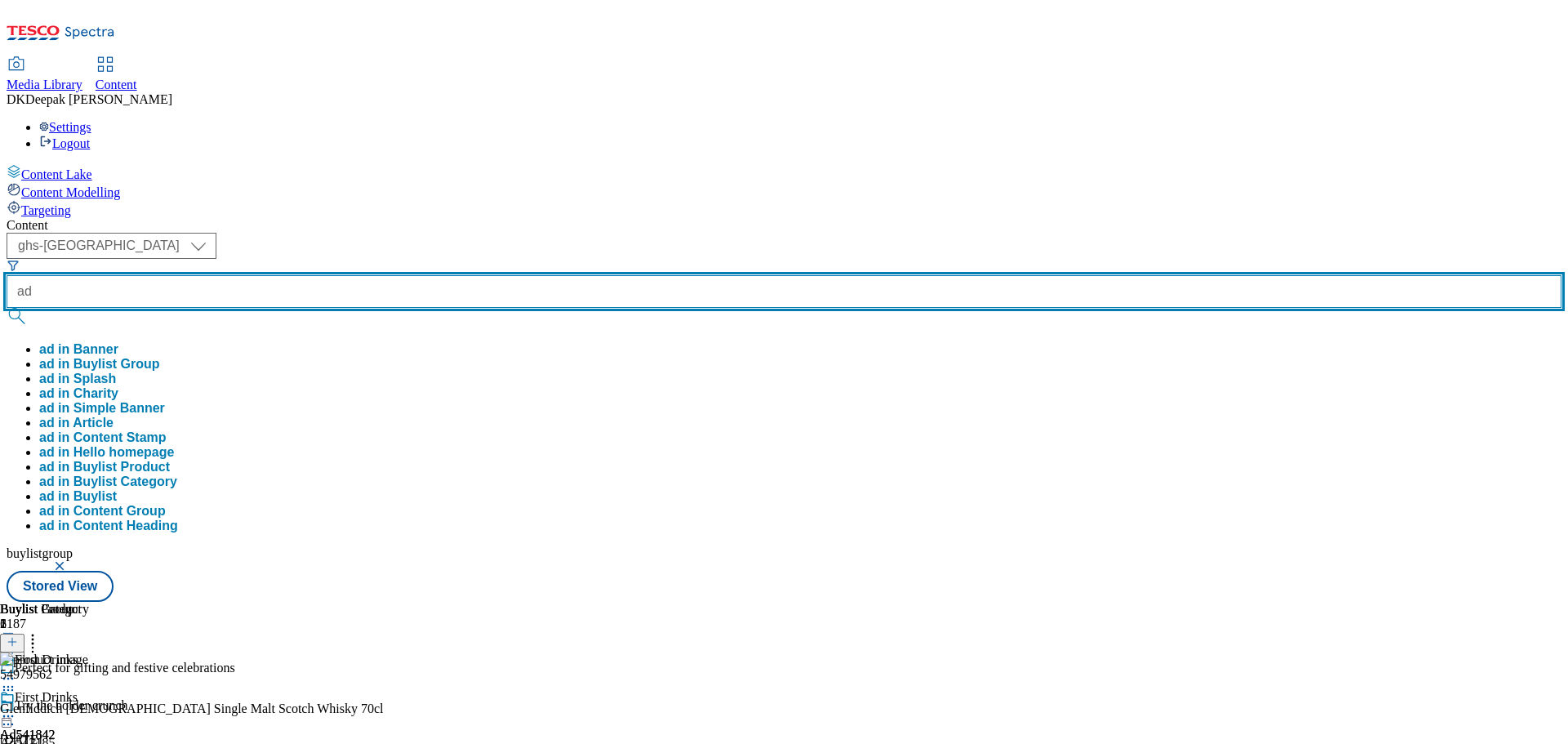
paste input "542185"
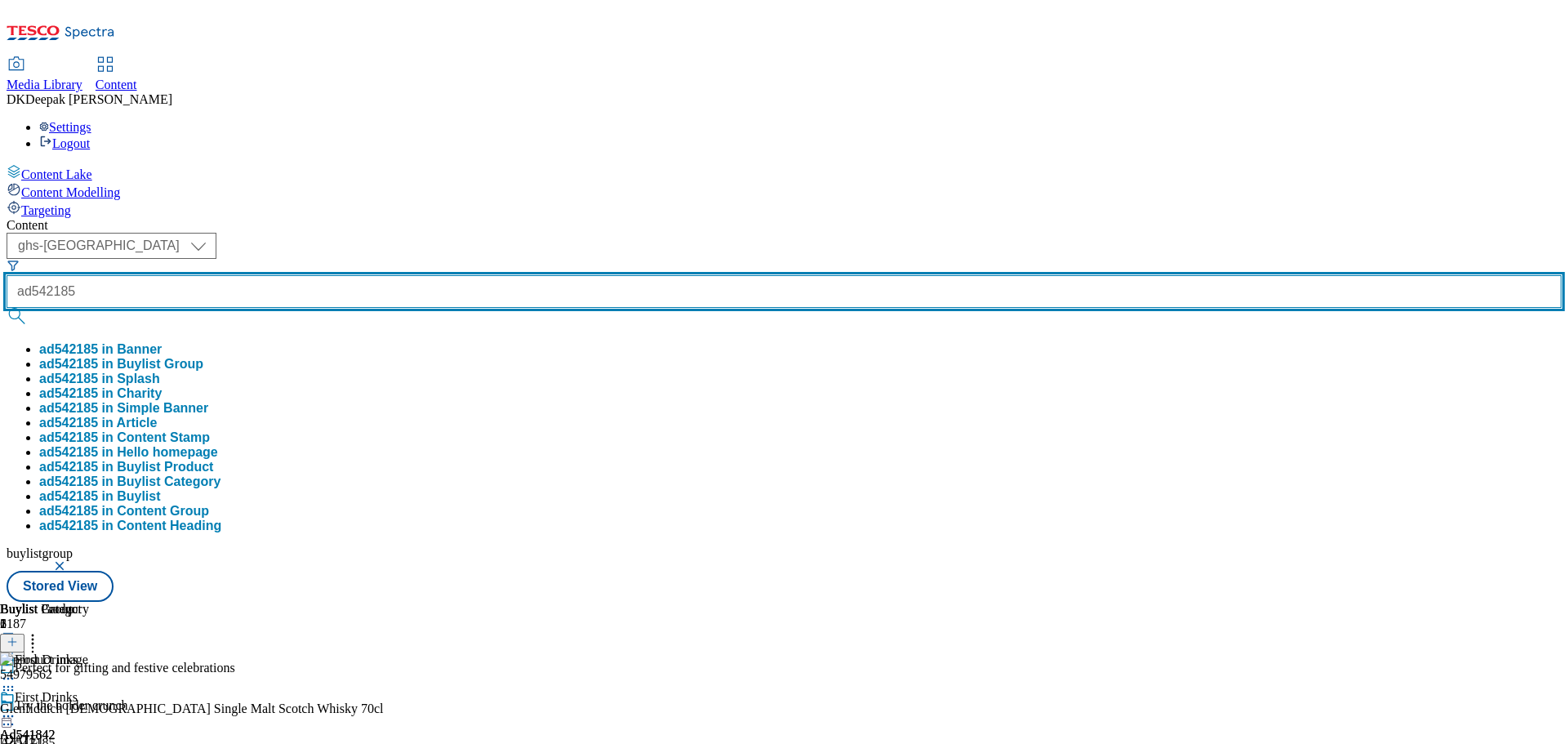
type input "ad542185"
click at [6, 308] on button "submit" at bounding box center [18, 316] width 23 height 17
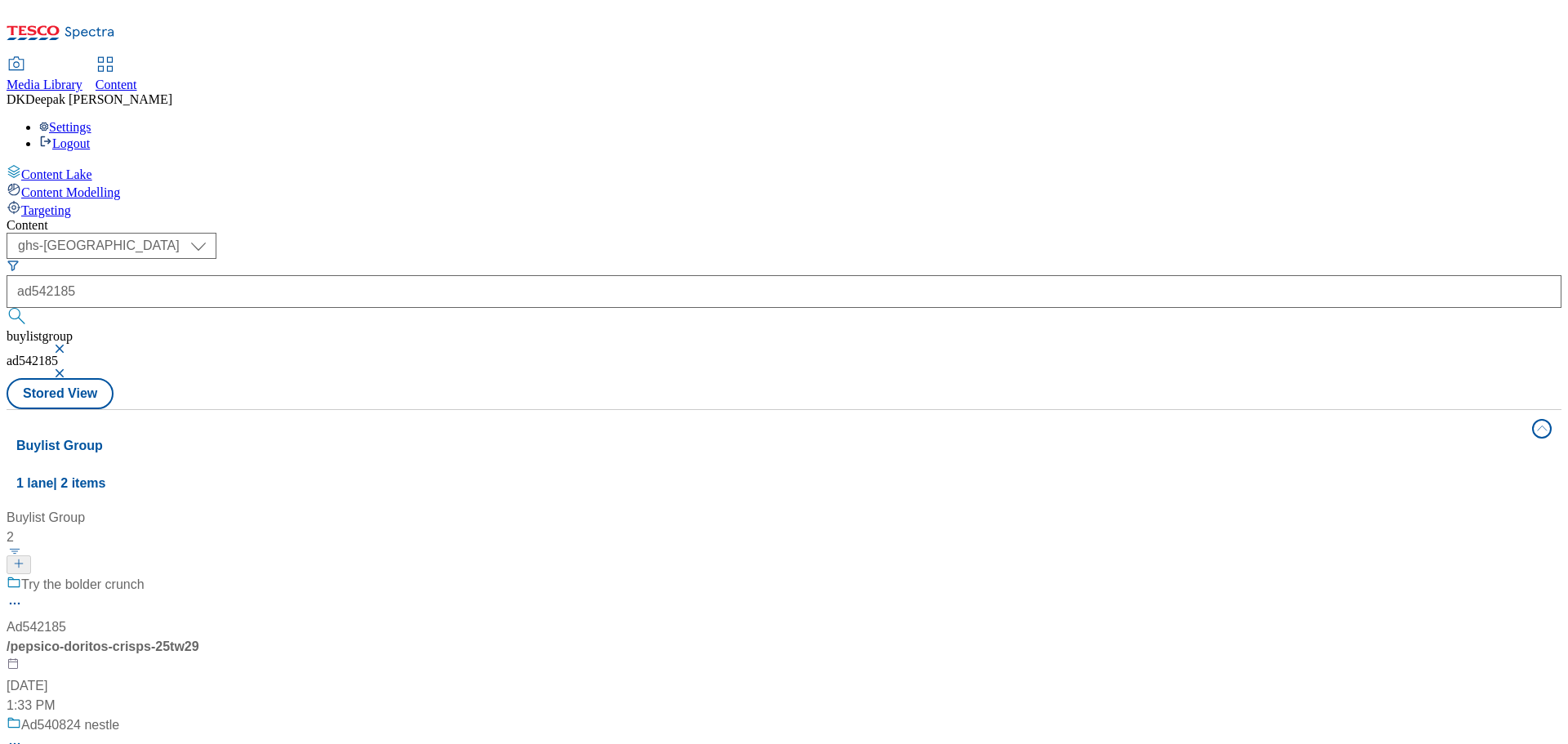
click at [211, 637] on div "/ pepsico-doritos-crisps-25tw29" at bounding box center [108, 646] width 205 height 19
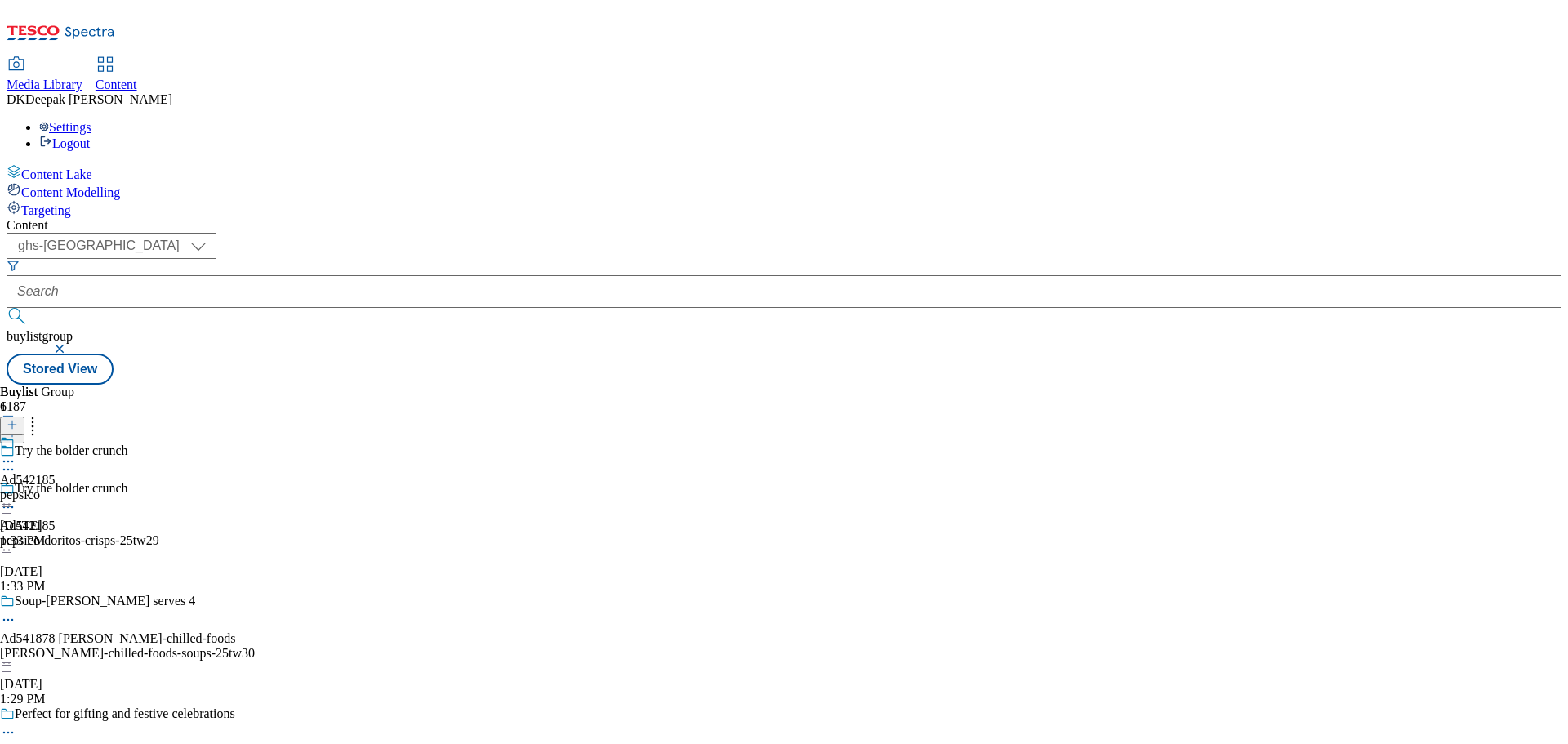
click at [17, 499] on icon at bounding box center [8, 507] width 17 height 17
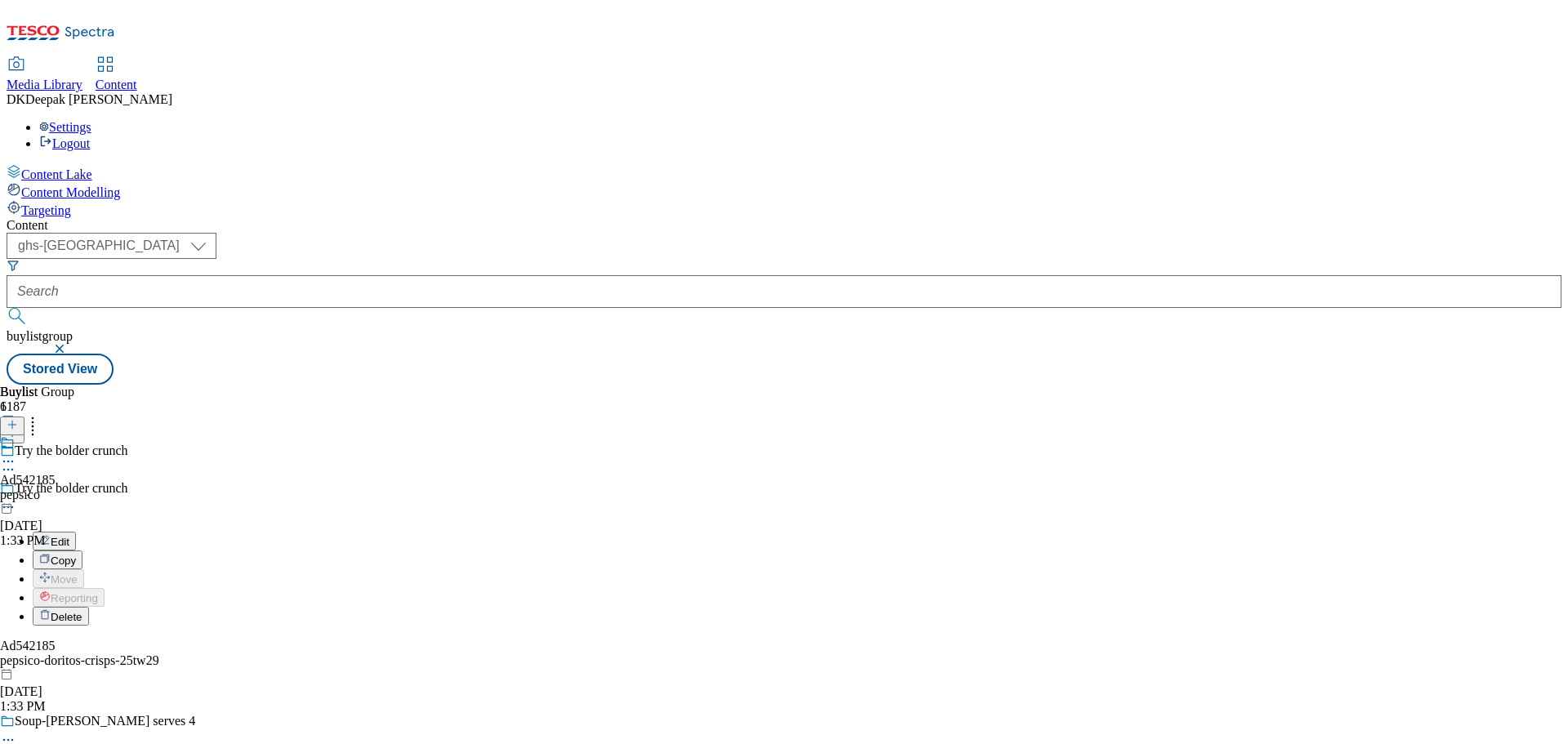
click at [76, 531] on button "Edit" at bounding box center [54, 540] width 43 height 18
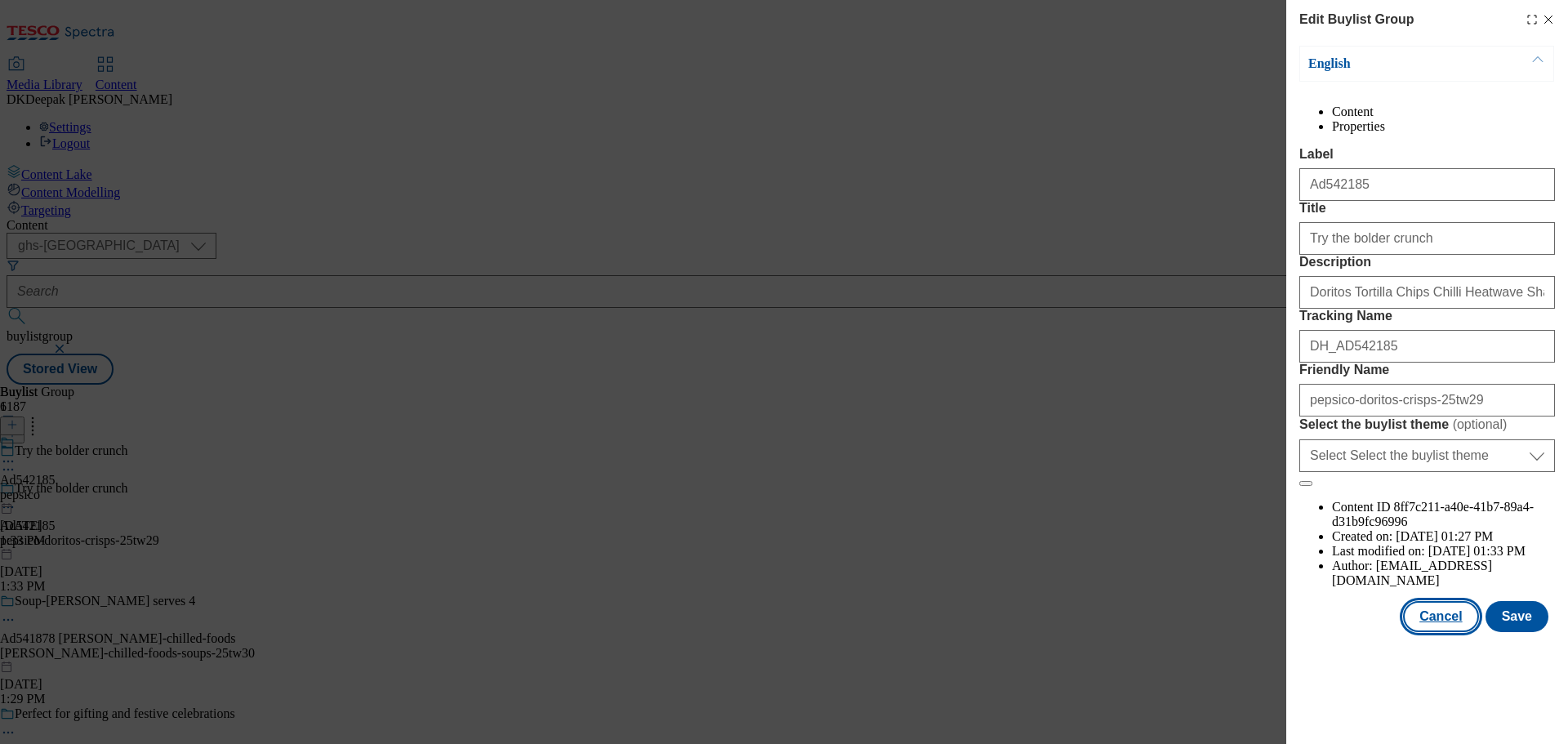
click at [1429, 632] on button "Cancel" at bounding box center [1441, 616] width 76 height 31
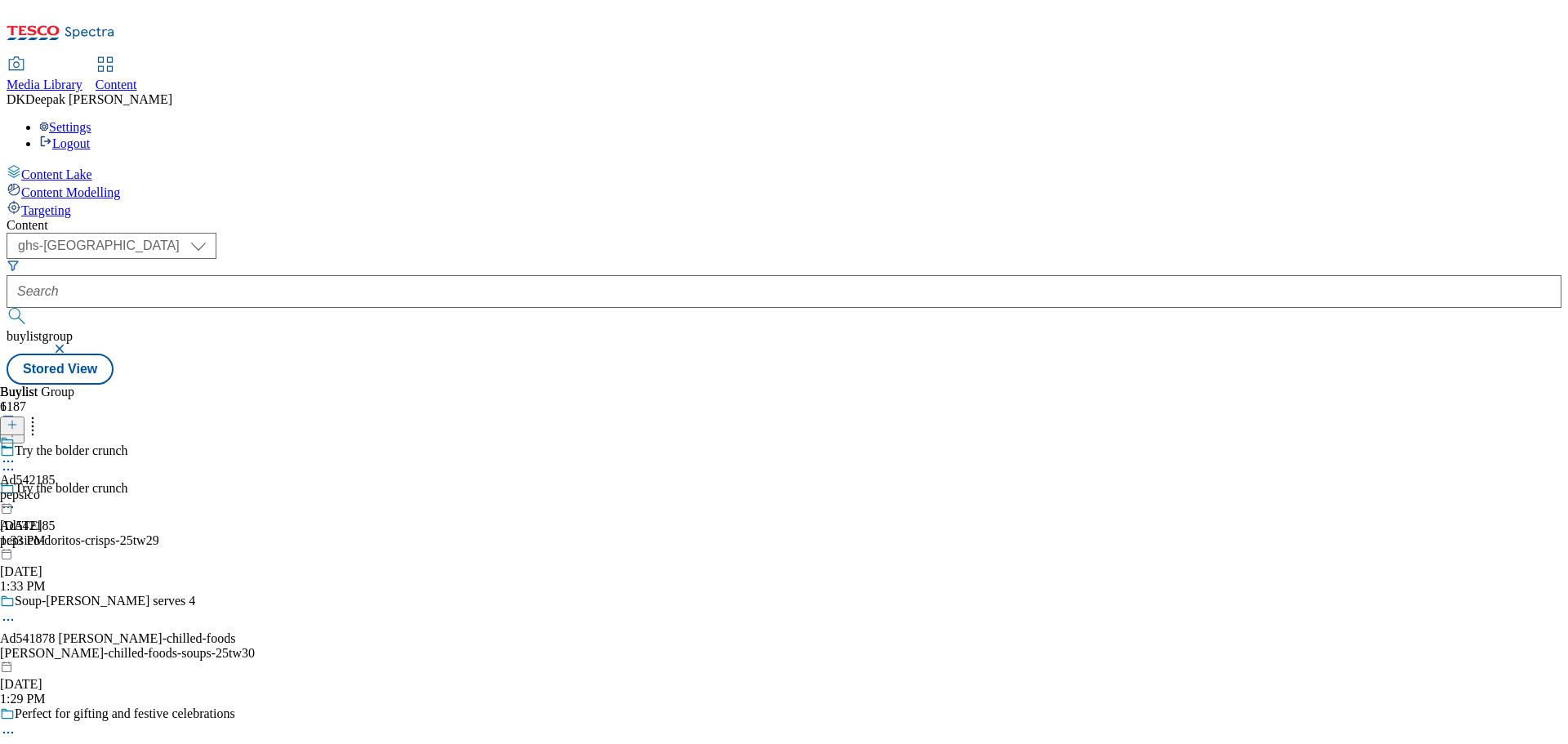
click at [55, 436] on div "Ad542185 pepsico [DATE] 1:33 PM" at bounding box center [27, 492] width 55 height 112
click at [17, 491] on icon at bounding box center [8, 499] width 17 height 17
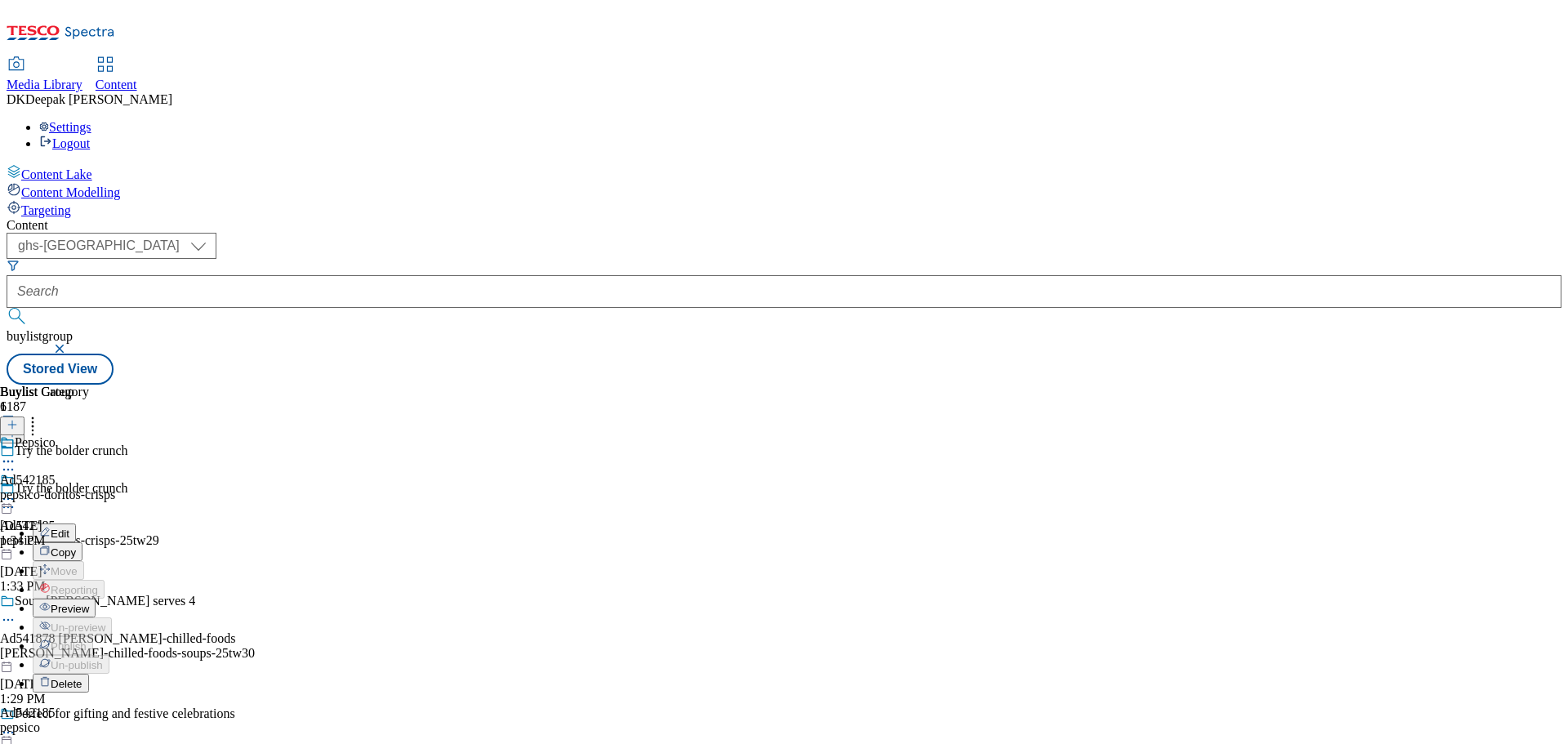
click at [76, 524] on button "Edit" at bounding box center [54, 532] width 43 height 18
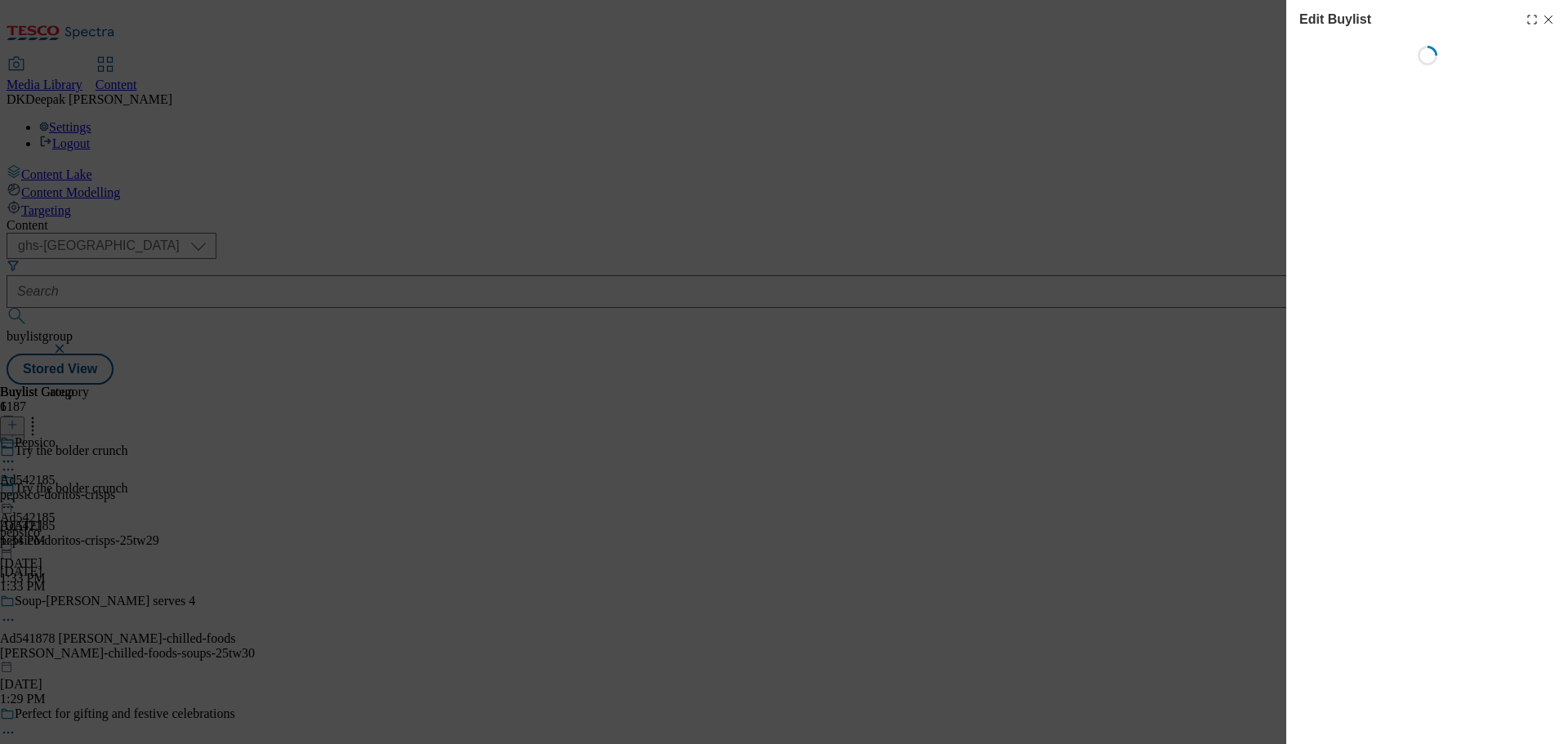
select select "tactical"
select select "supplier funded short term 1-3 weeks"
select select "dunnhumby"
select select "Banner"
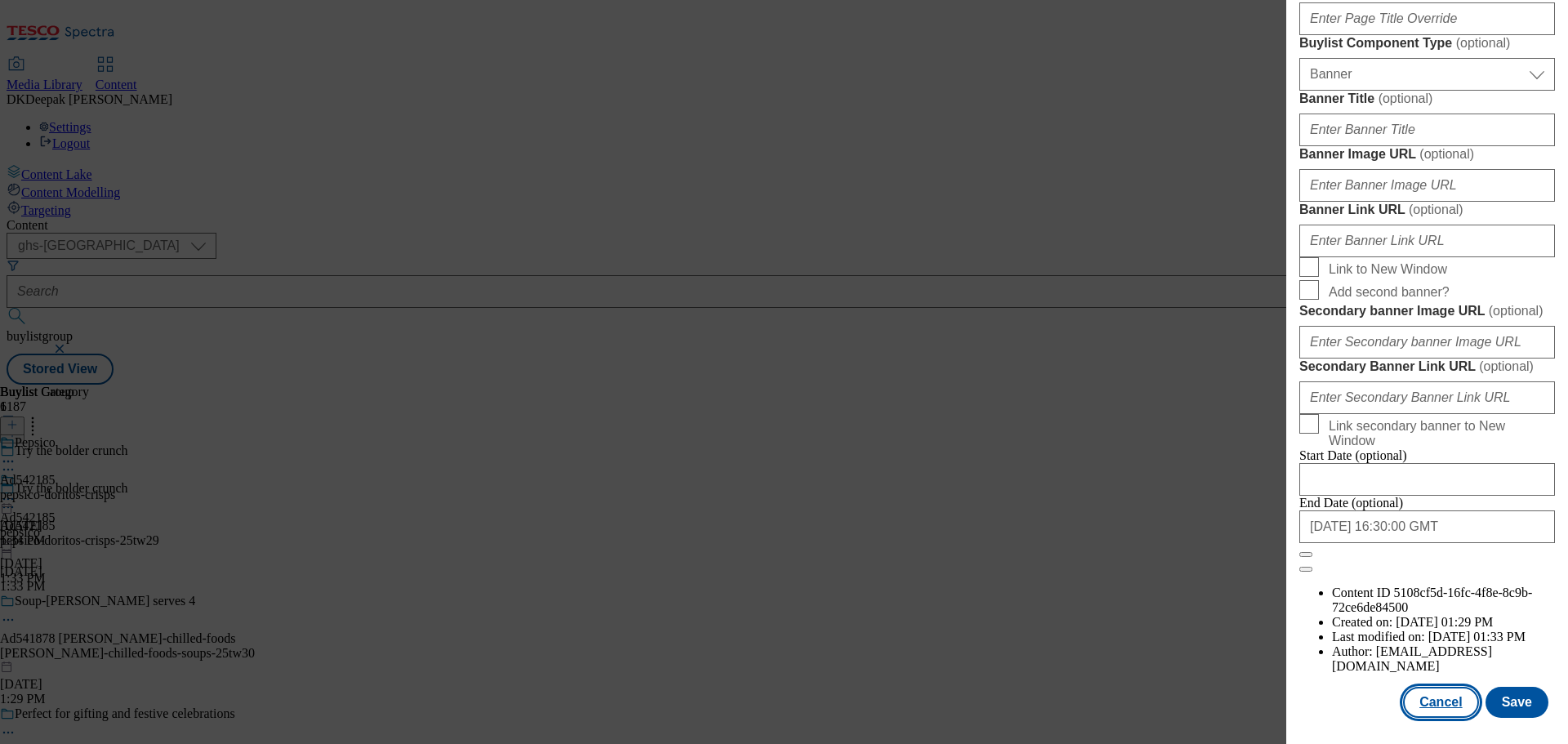
click at [1418, 697] on button "Cancel" at bounding box center [1441, 702] width 76 height 31
select select "tactical"
select select "supplier funded short term 1-3 weeks"
select select "dunnhumby"
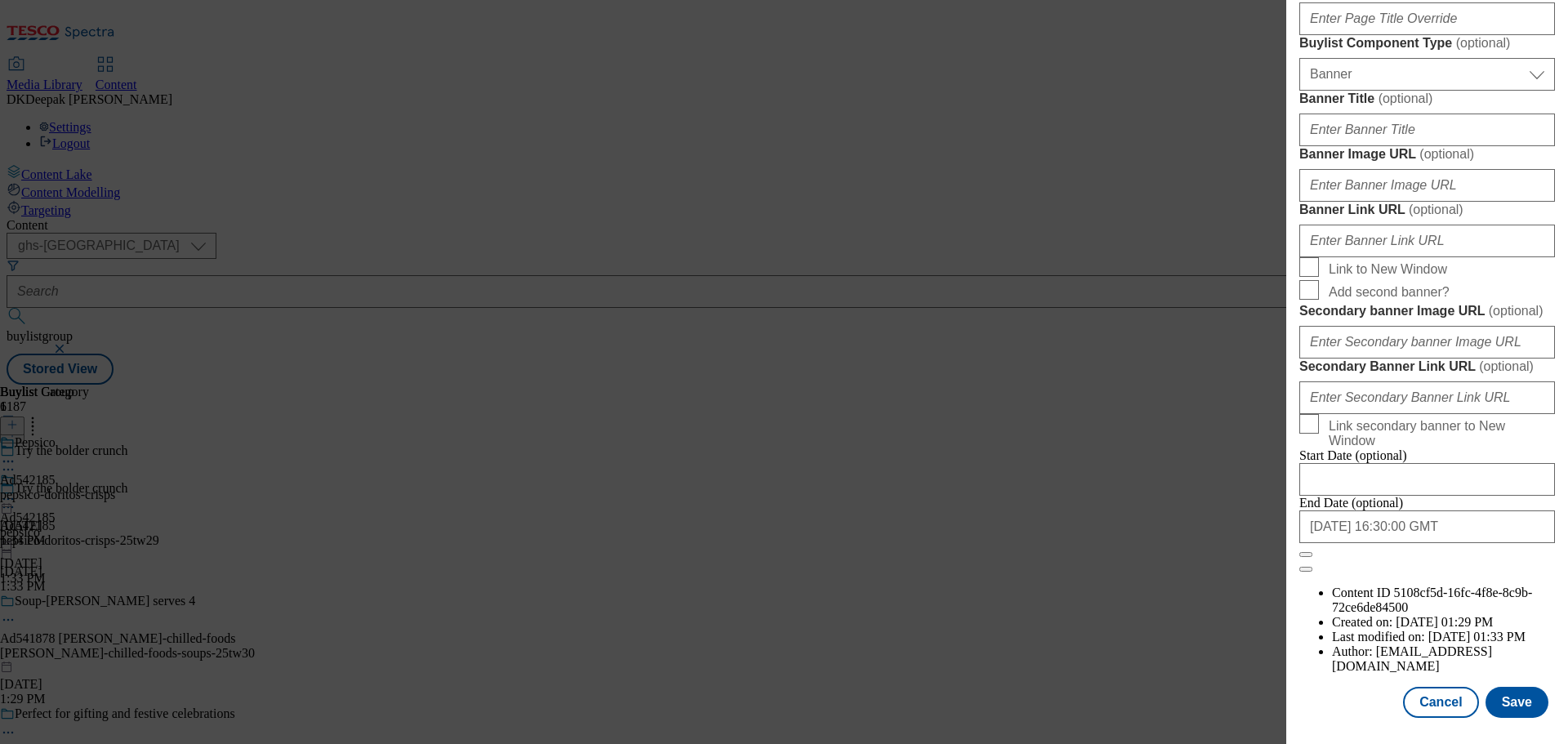
select select "Banner"
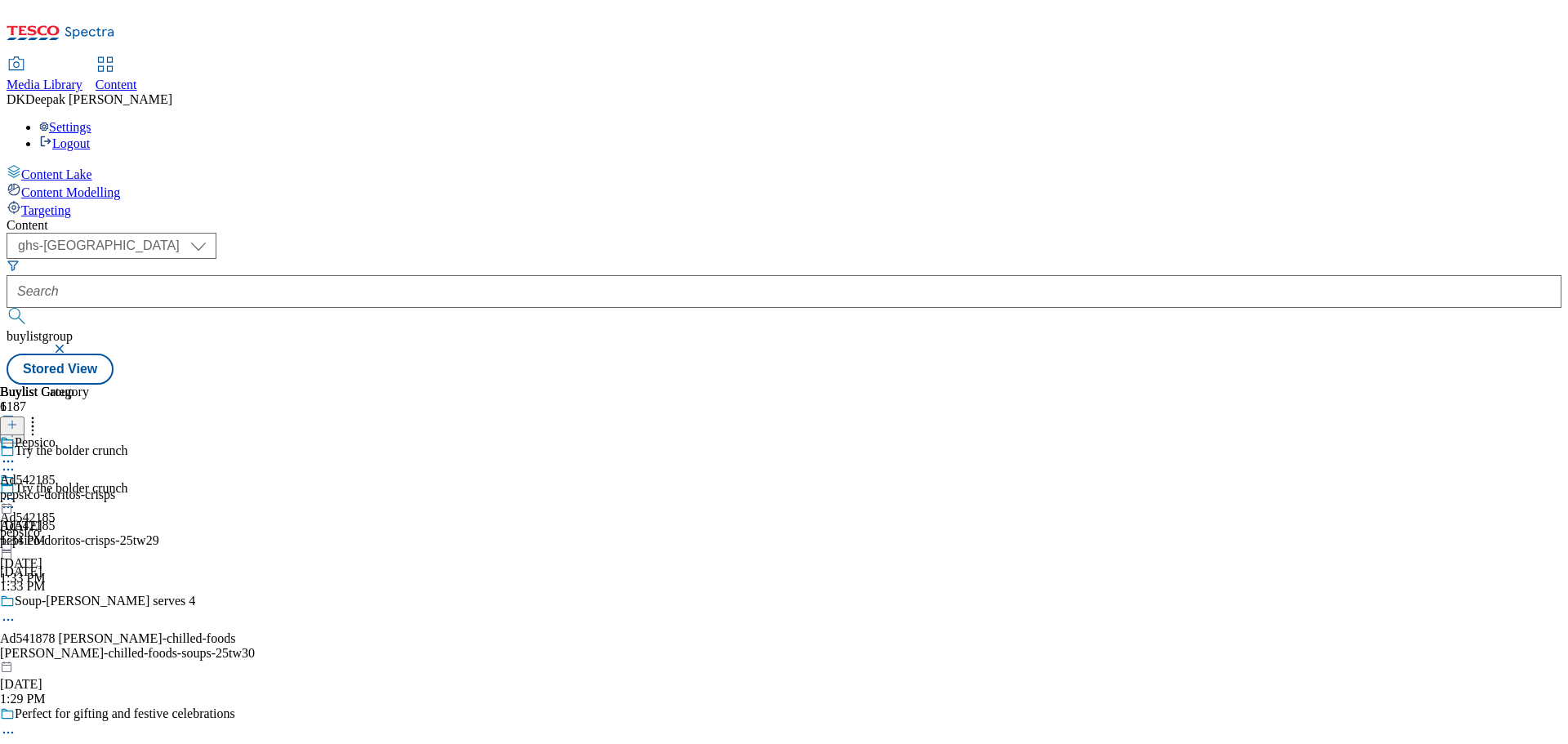
click at [115, 436] on div "Pepsico Ad542185 pepsico-doritos-crisps [DATE] 1:34 PM" at bounding box center [57, 492] width 115 height 112
click at [17, 491] on icon at bounding box center [8, 499] width 17 height 17
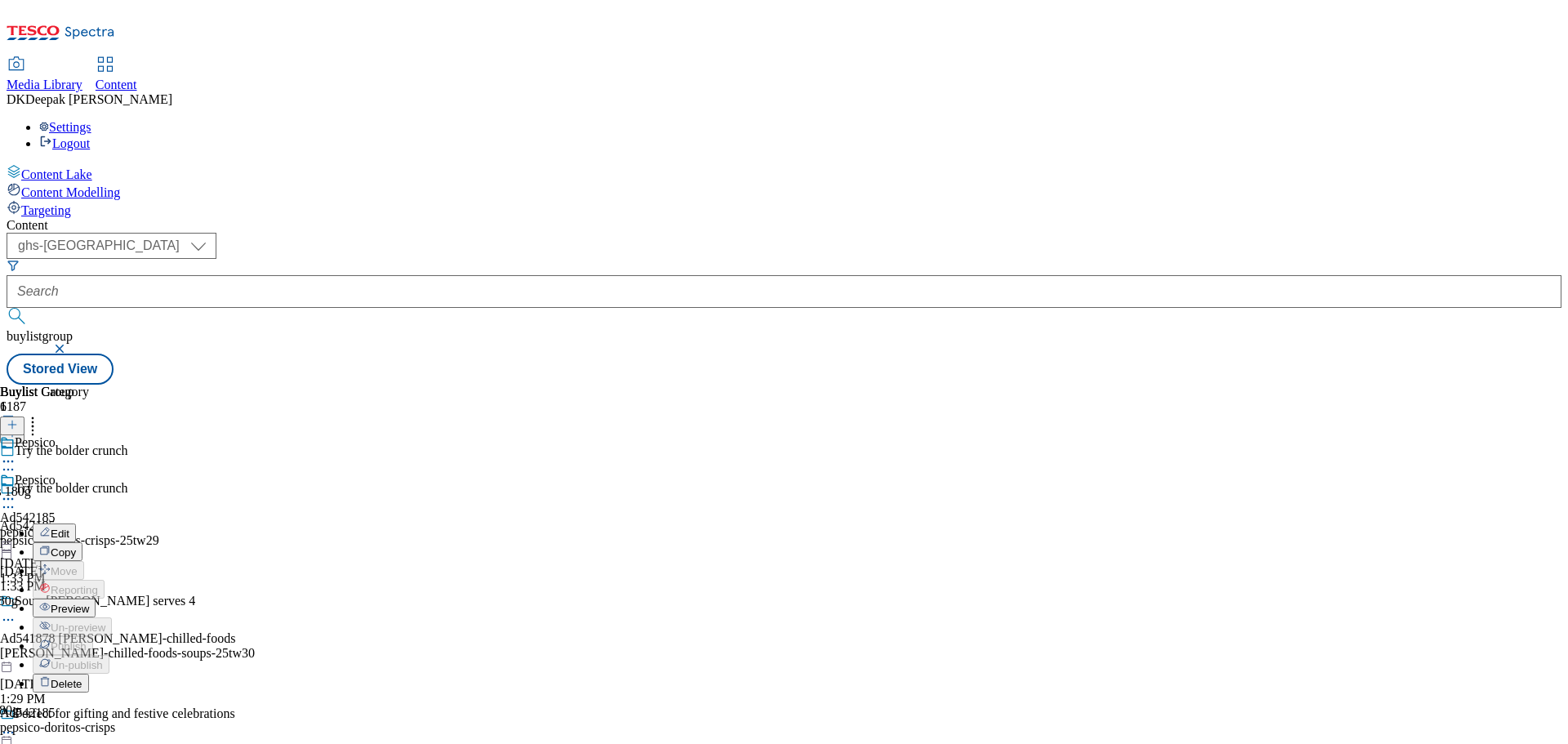
click at [76, 524] on button "Edit" at bounding box center [54, 532] width 43 height 18
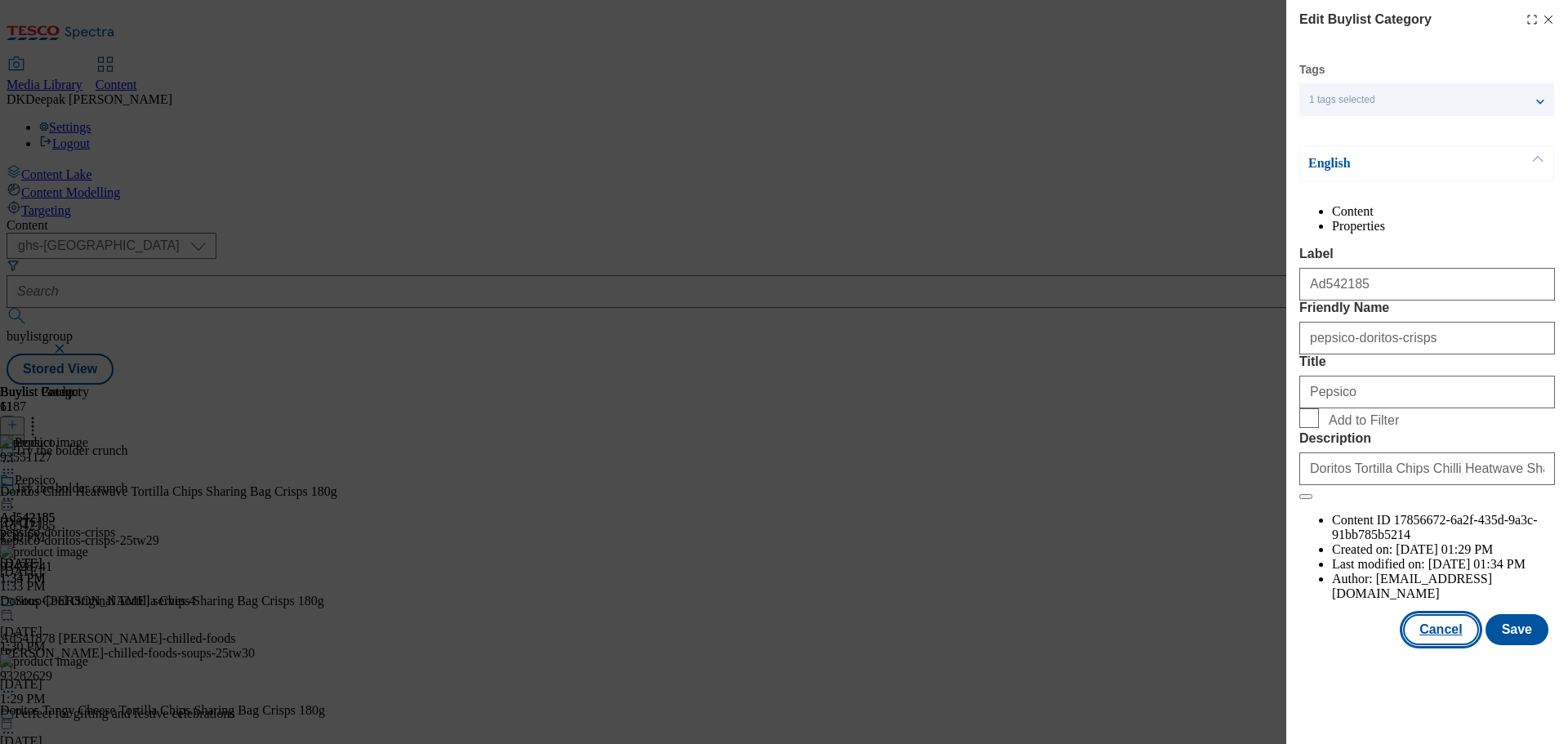
click at [1437, 646] on button "Cancel" at bounding box center [1441, 629] width 76 height 31
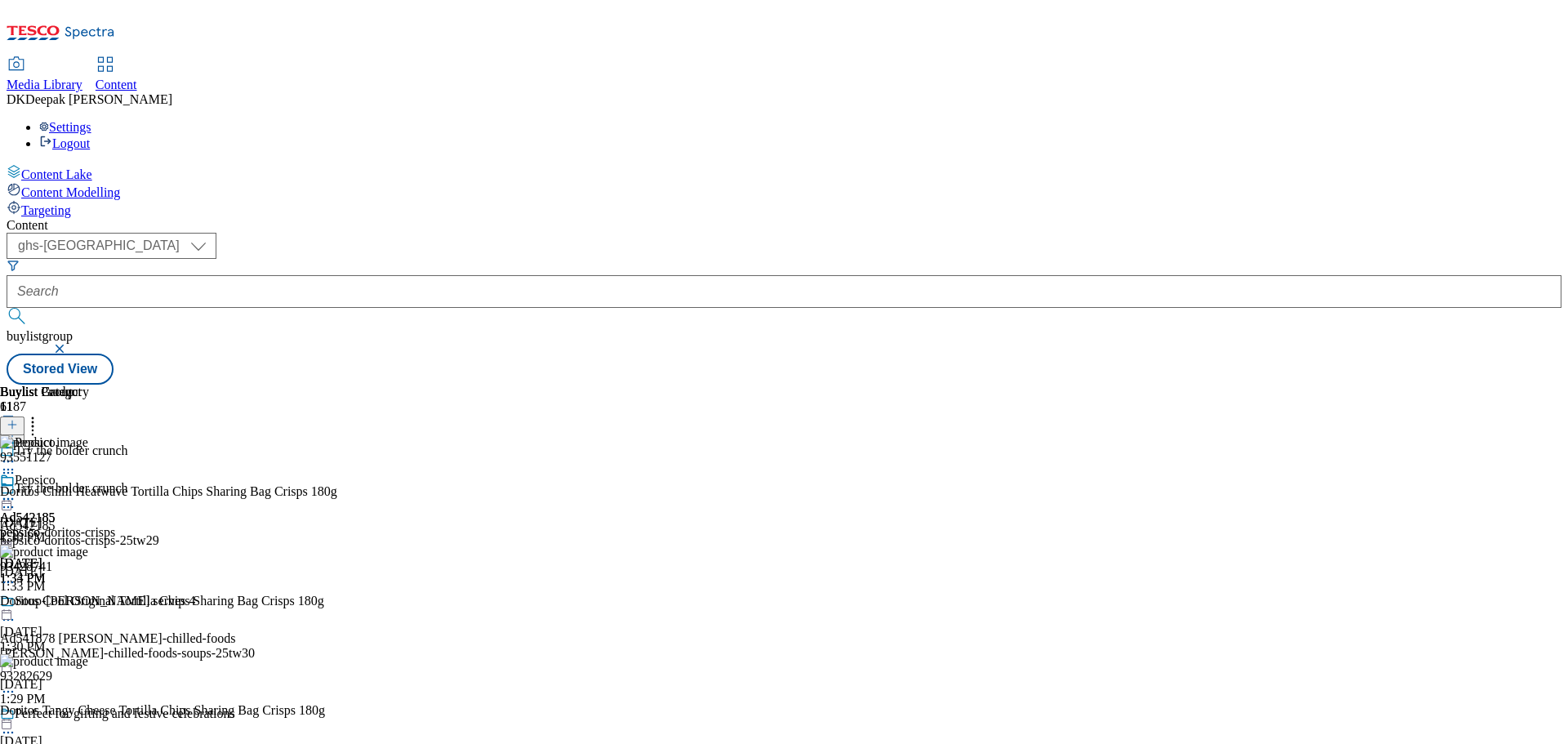
click at [17, 491] on icon at bounding box center [8, 499] width 17 height 17
click at [89, 603] on span "Preview" at bounding box center [70, 609] width 39 height 12
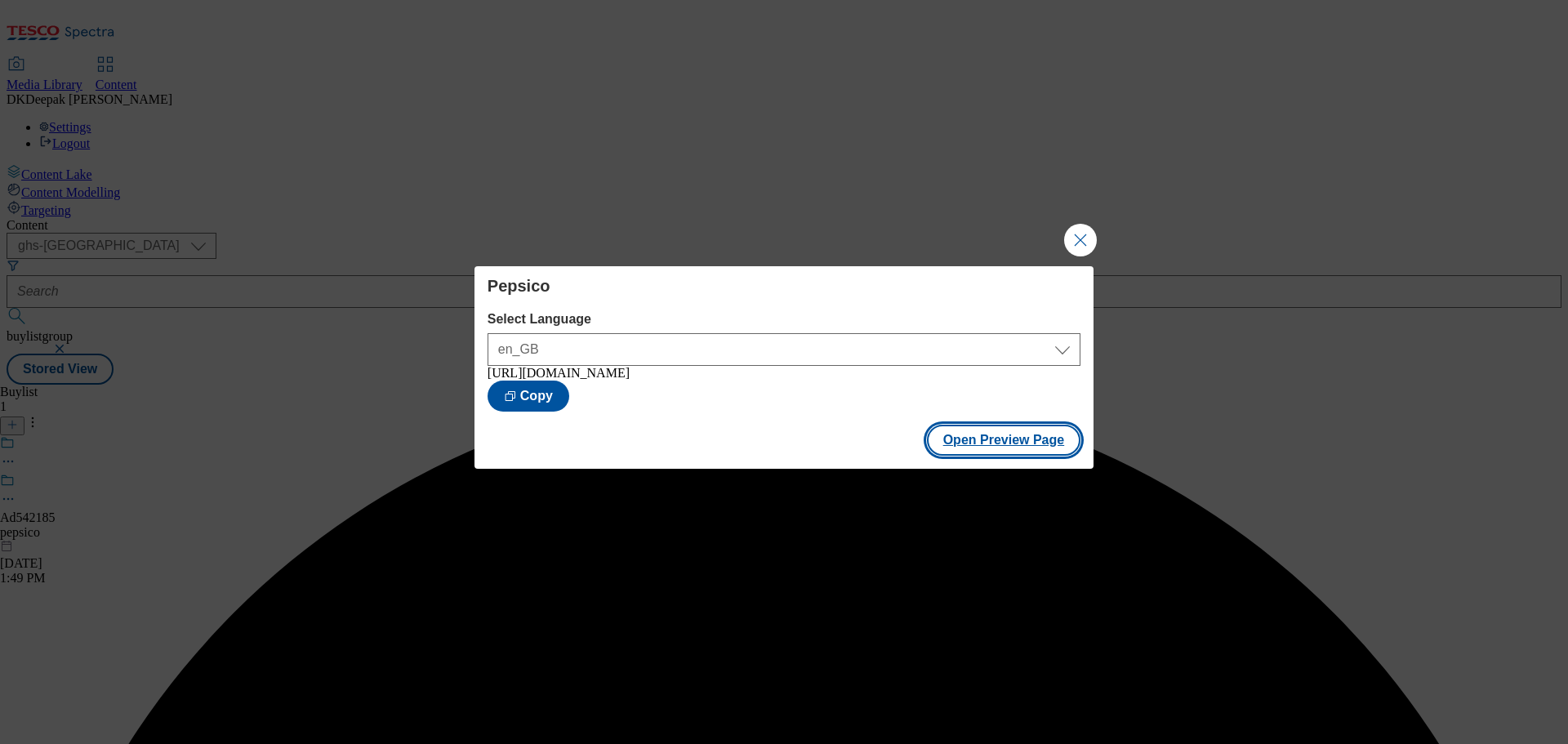
click at [1011, 456] on button "Open Preview Page" at bounding box center [1004, 440] width 155 height 31
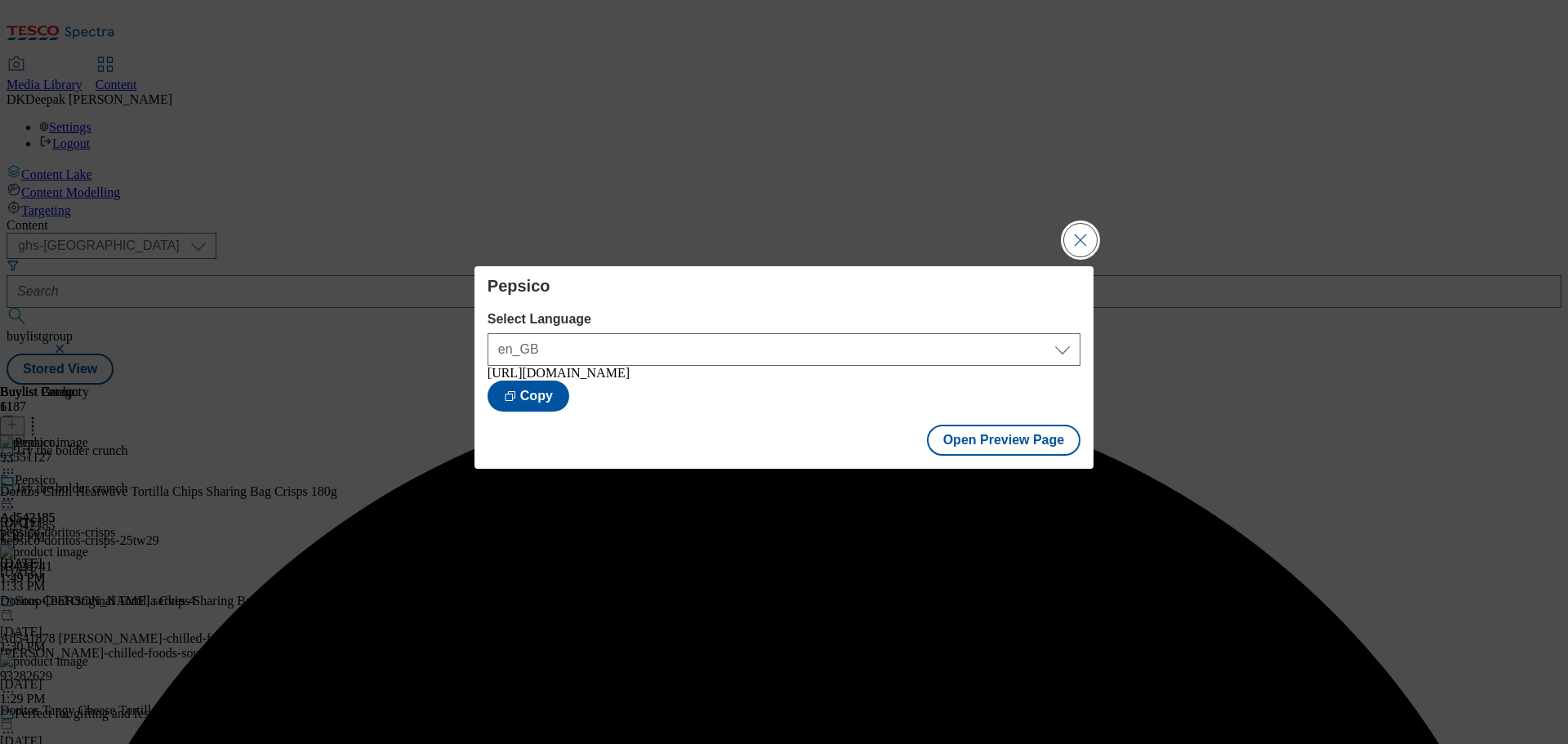
click at [1066, 240] on button "Close Modal" at bounding box center [1080, 240] width 32 height 33
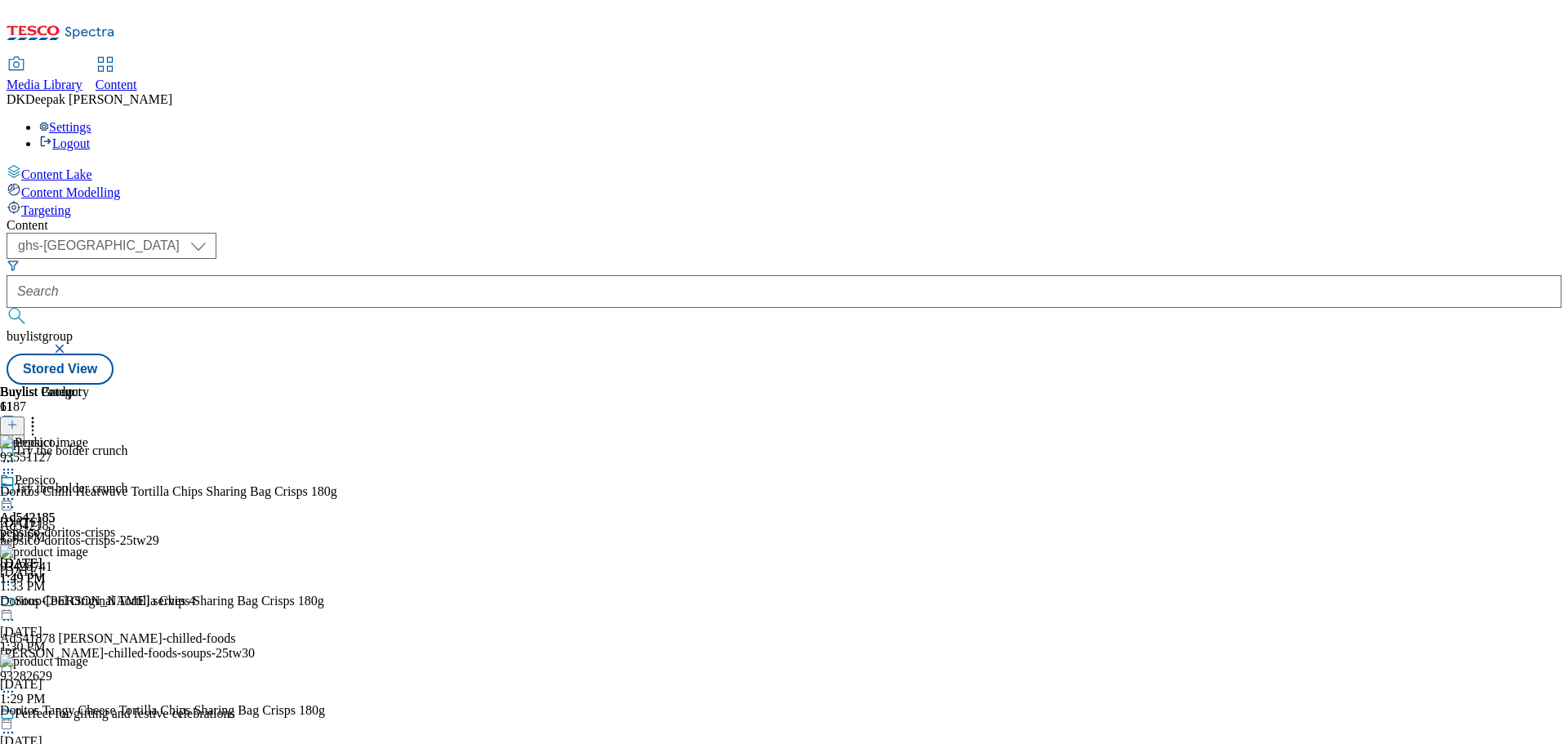
click at [17, 491] on icon at bounding box center [8, 499] width 17 height 17
click at [87, 660] on span "Publish" at bounding box center [68, 666] width 36 height 12
